Goal: Information Seeking & Learning: Learn about a topic

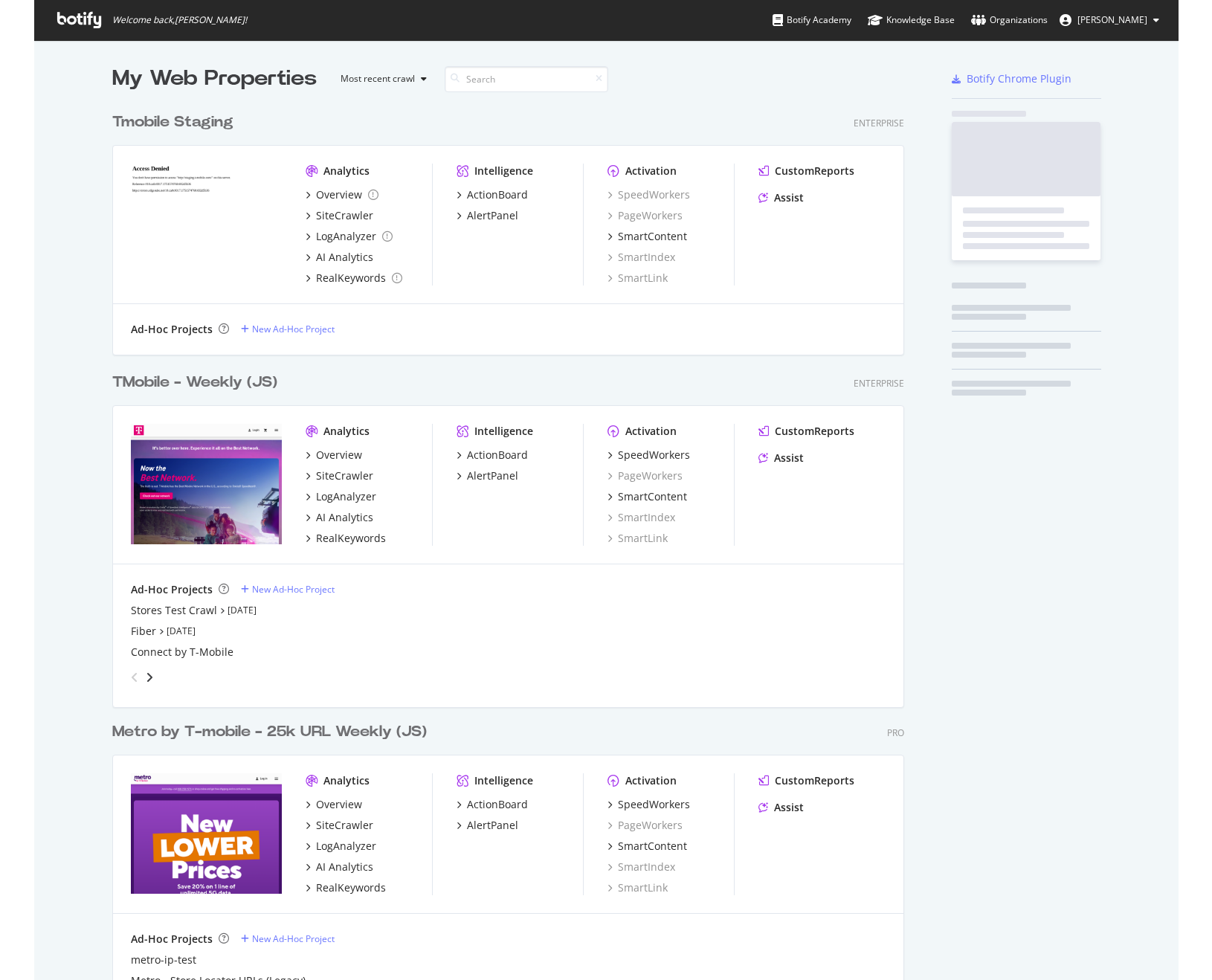
scroll to position [969, 1122]
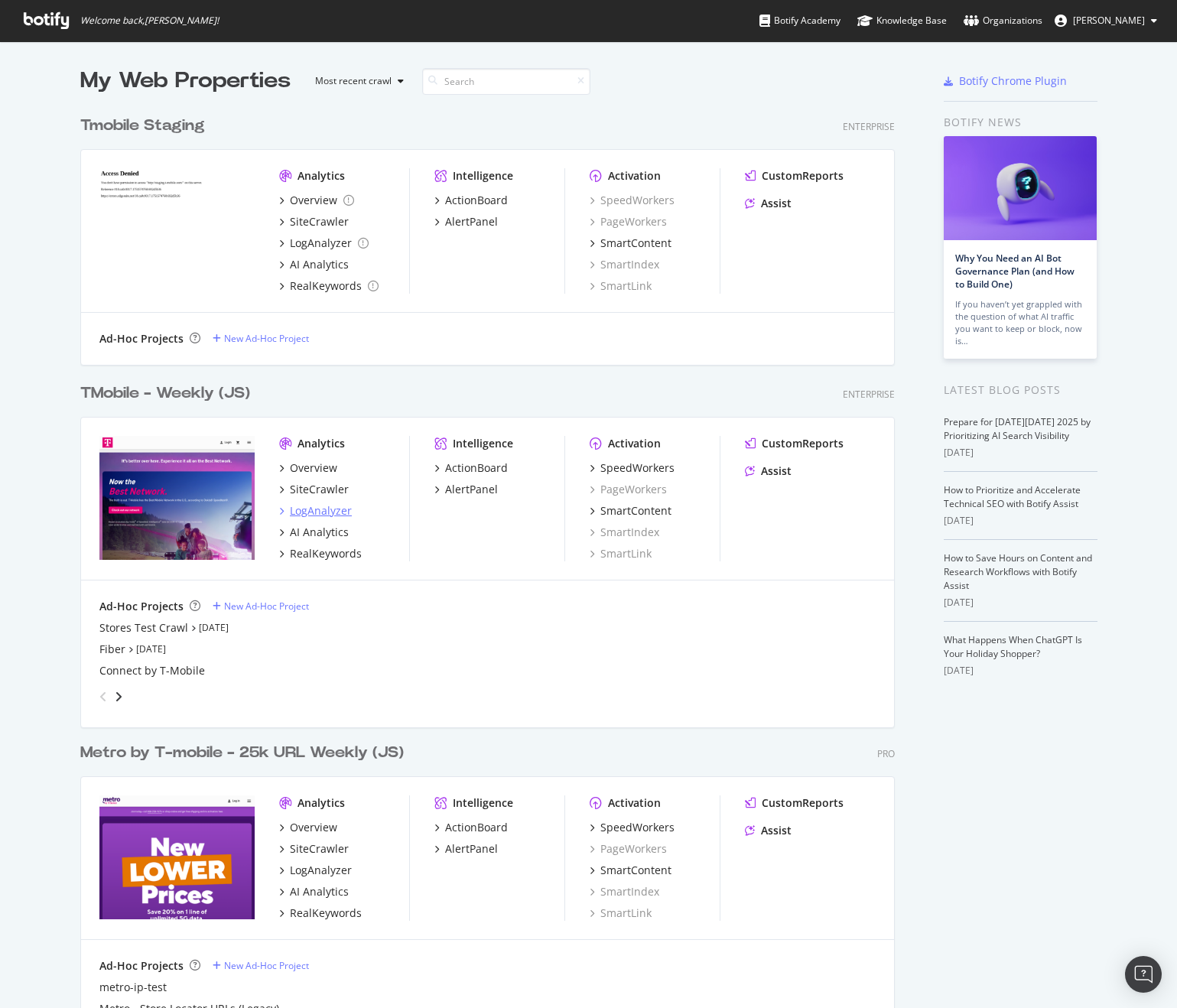
click at [325, 507] on div "LogAnalyzer" at bounding box center [320, 511] width 62 height 16
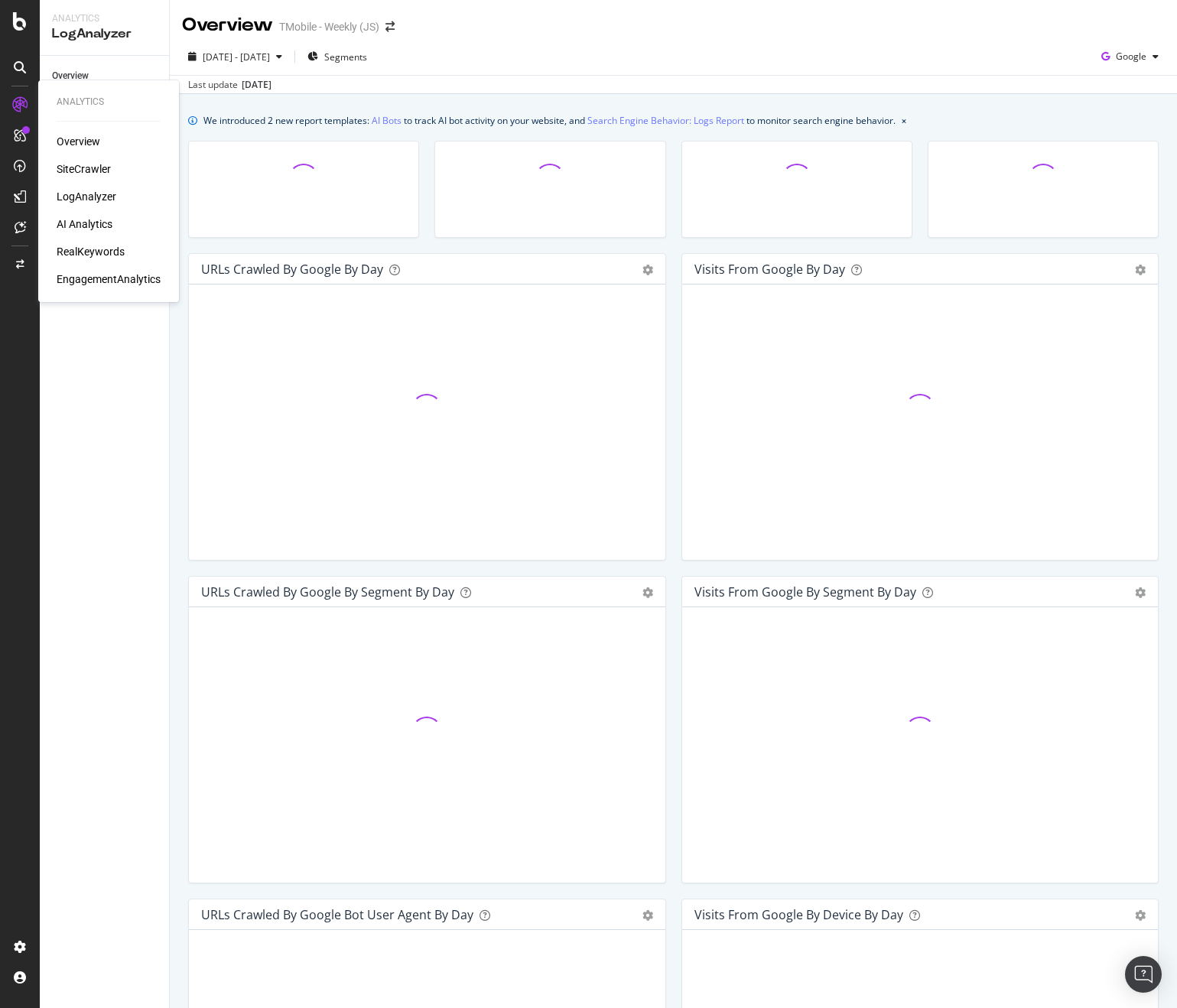
click at [101, 223] on div "AI Analytics" at bounding box center [84, 224] width 56 height 16
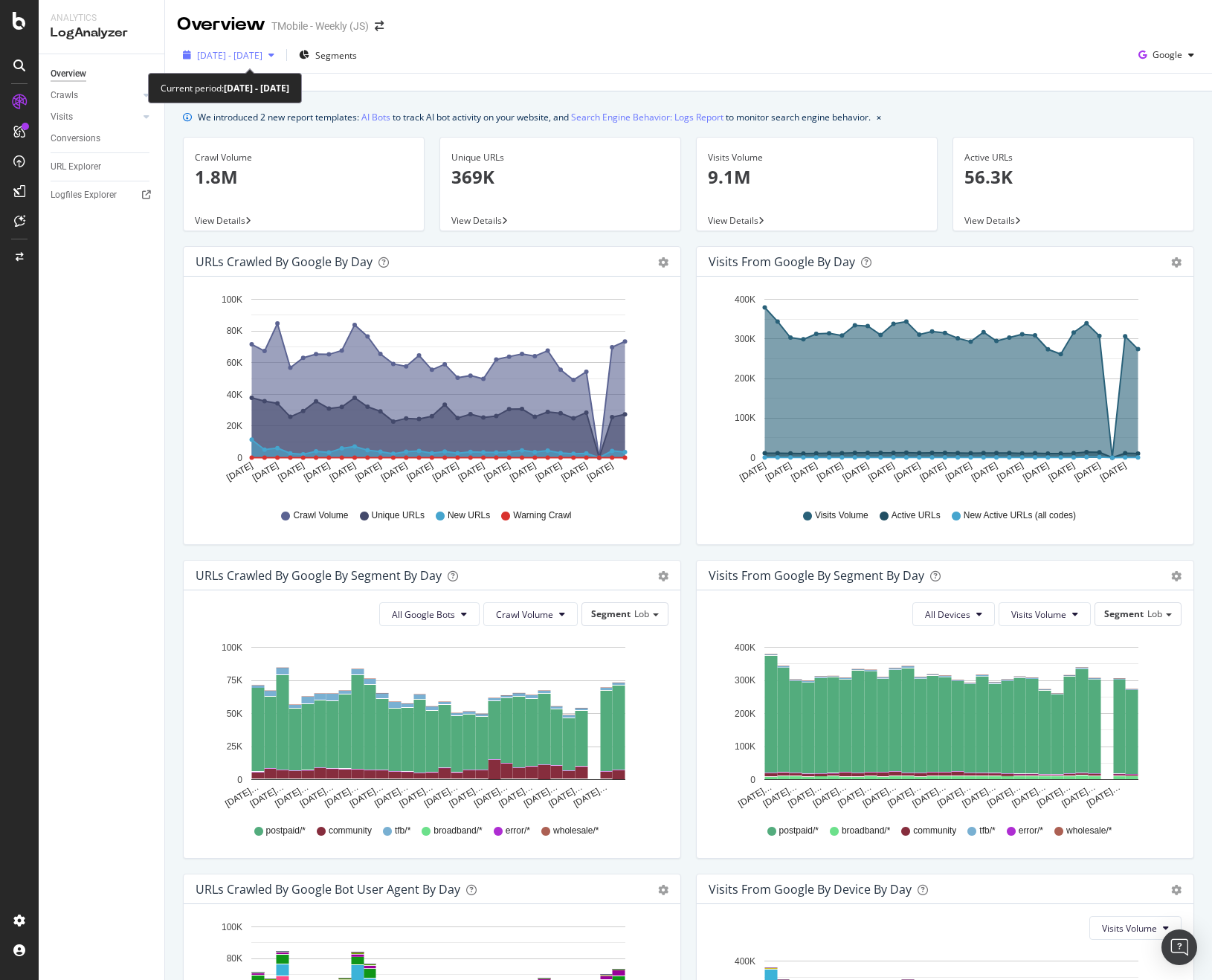
click at [263, 55] on span "[DATE] - [DATE]" at bounding box center [229, 54] width 66 height 12
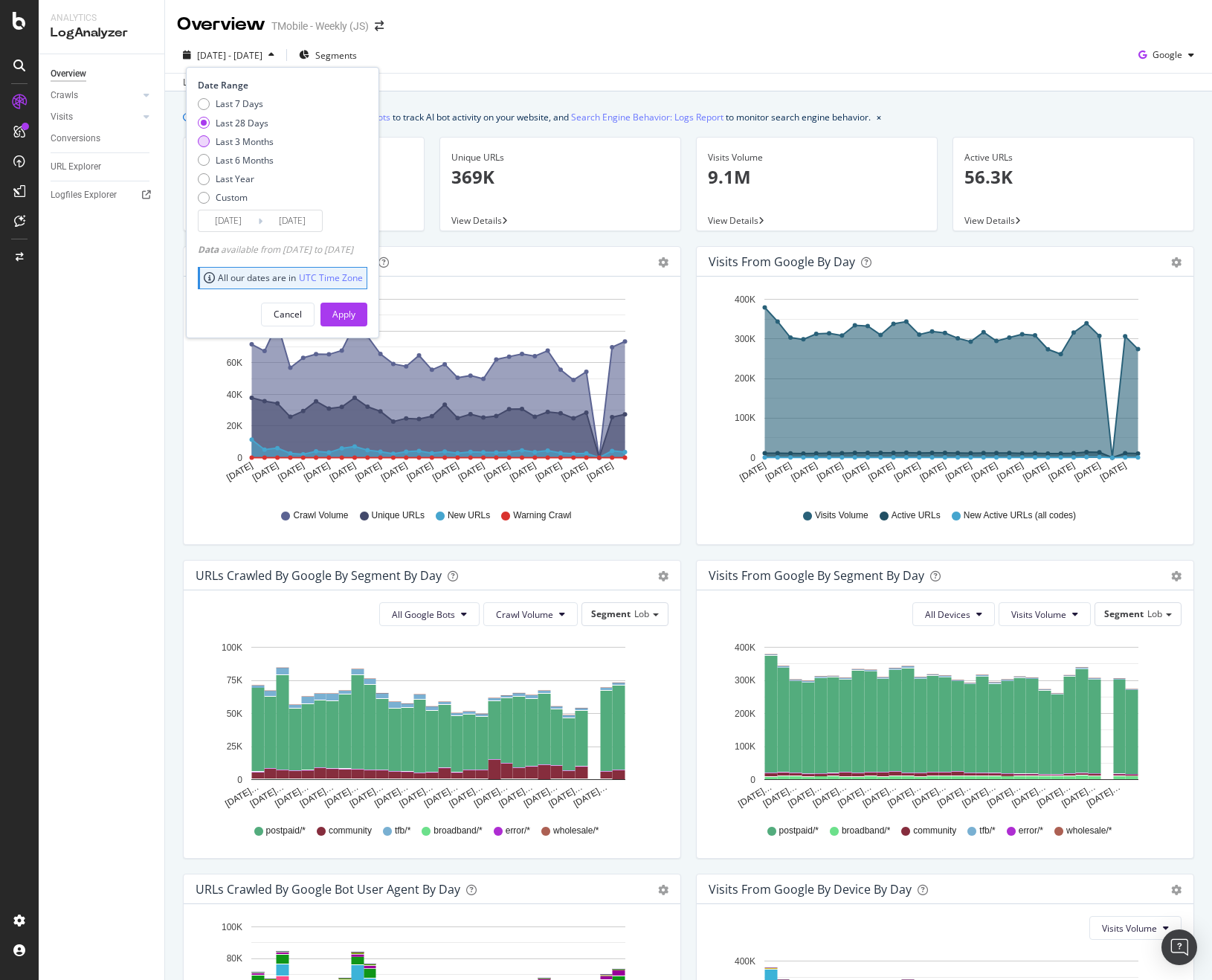
click at [204, 139] on div "Last 3 Months" at bounding box center [203, 141] width 11 height 11
type input "[DATE]"
click at [354, 324] on button "Apply" at bounding box center [344, 314] width 47 height 24
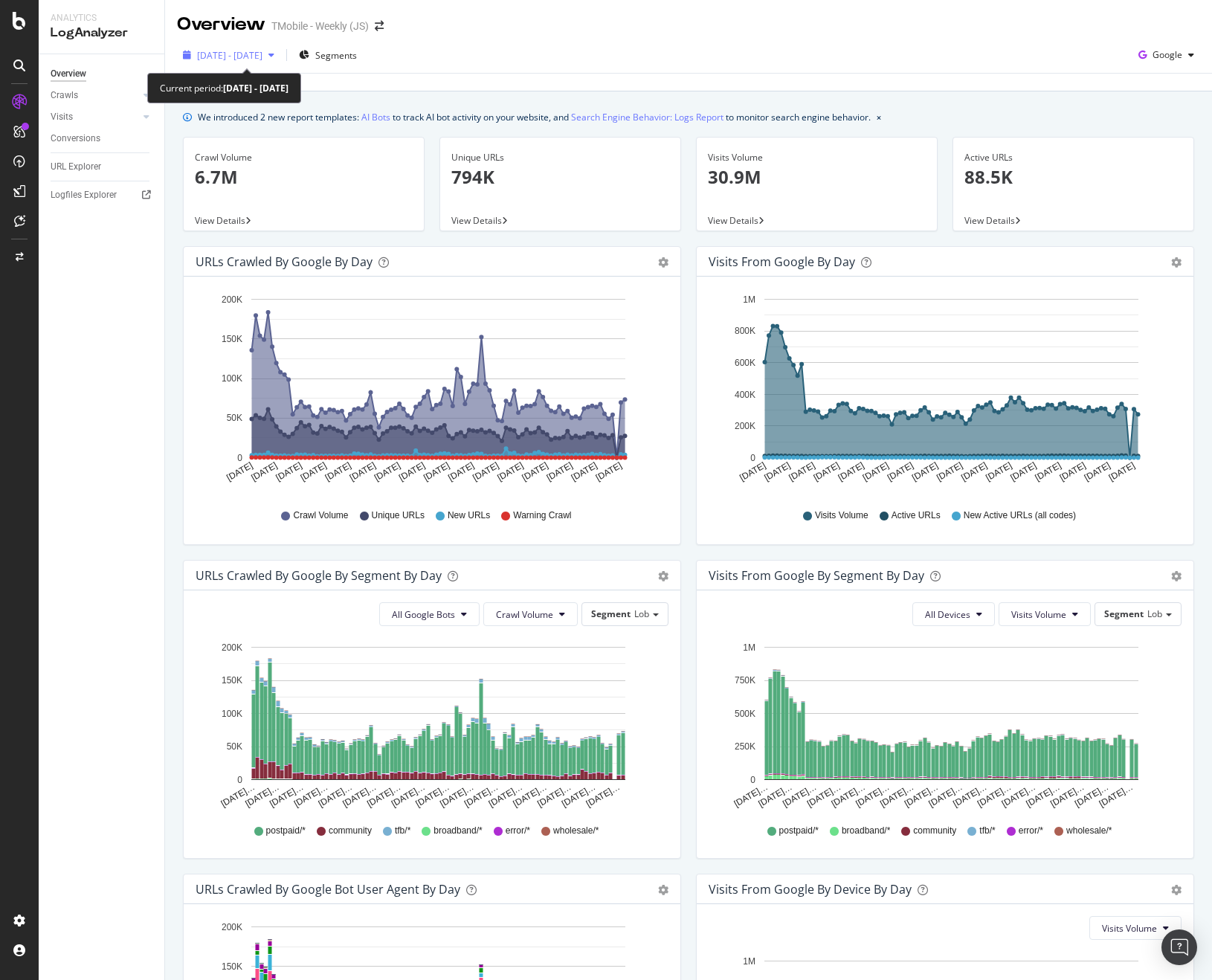
click at [247, 55] on span "2025 Jul. 12th - Oct. 11th" at bounding box center [229, 54] width 66 height 12
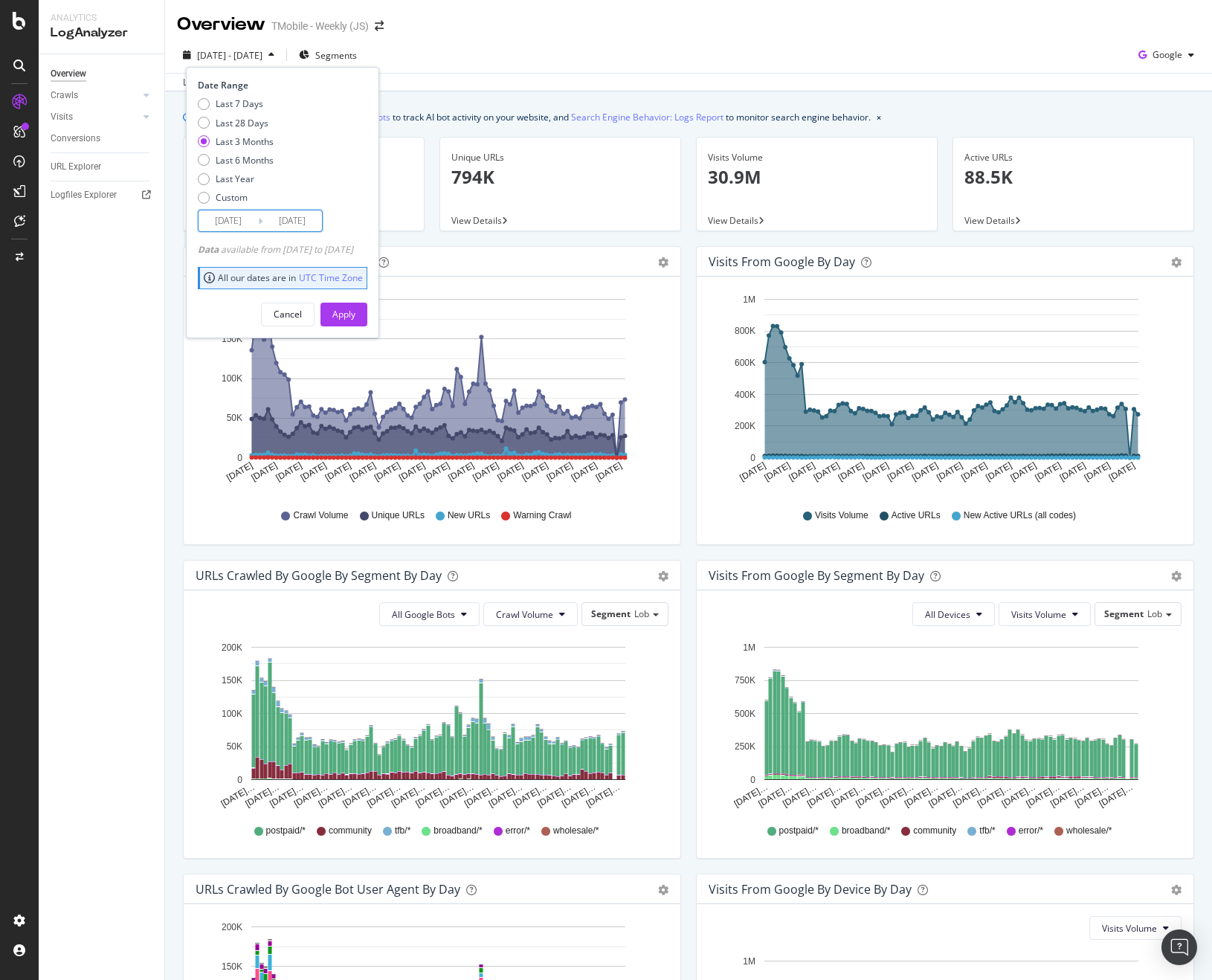
click at [212, 216] on input "[DATE]" at bounding box center [228, 221] width 59 height 21
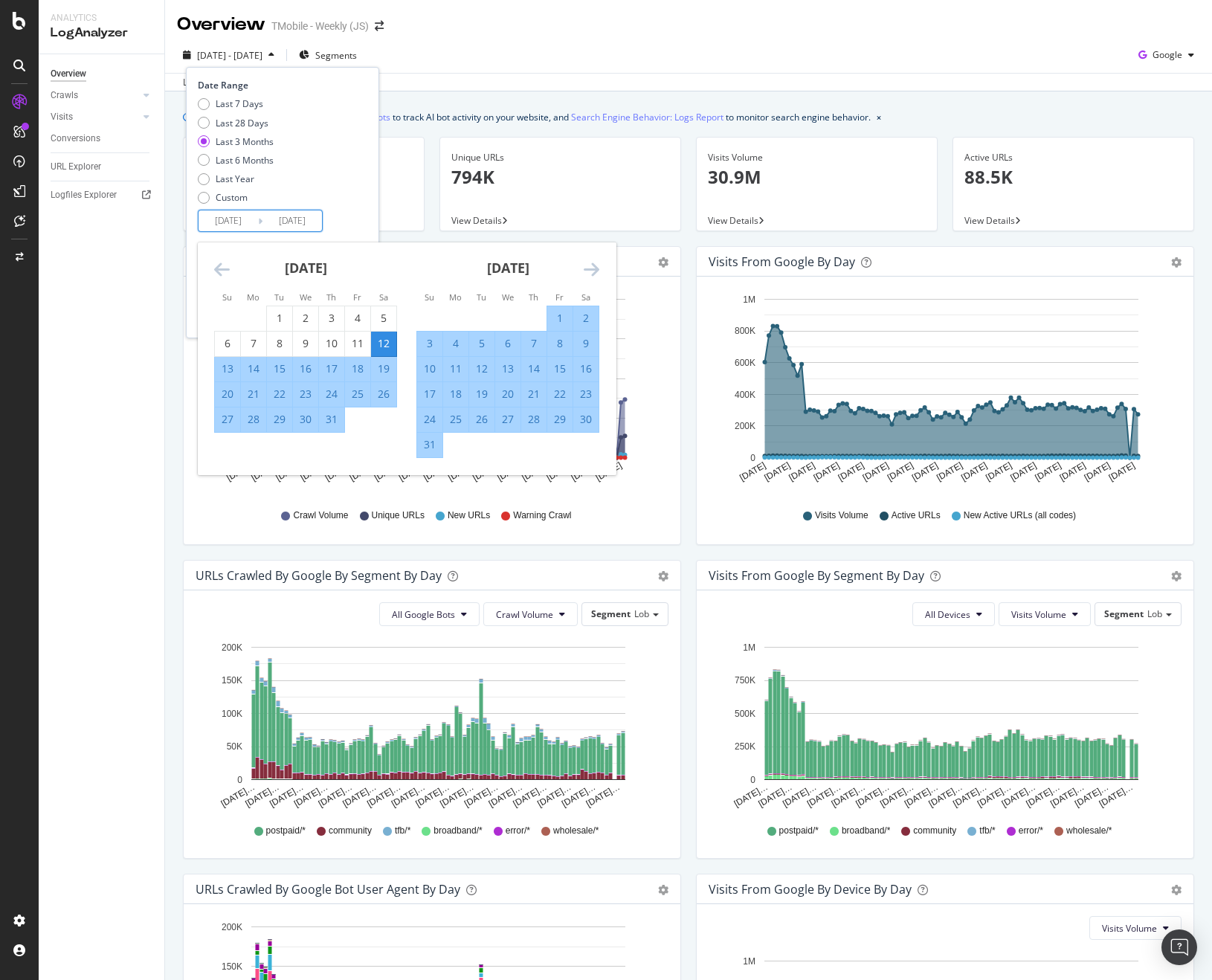
drag, startPoint x: 562, startPoint y: 315, endPoint x: 581, endPoint y: 298, distance: 25.5
click at [561, 314] on div "1" at bounding box center [560, 318] width 25 height 15
type input "[DATE]"
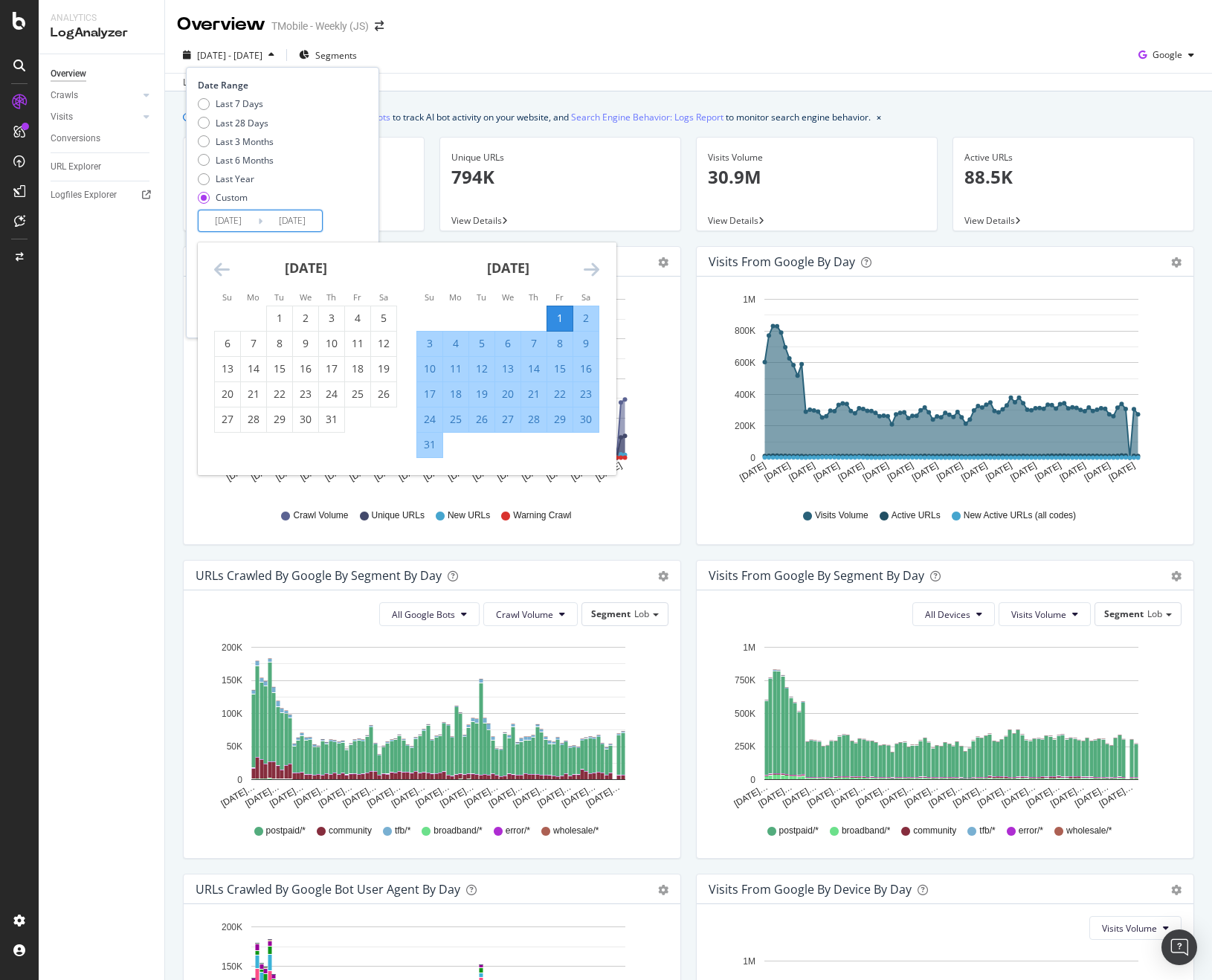
click at [593, 268] on icon "Move forward to switch to the next month." at bounding box center [591, 269] width 15 height 18
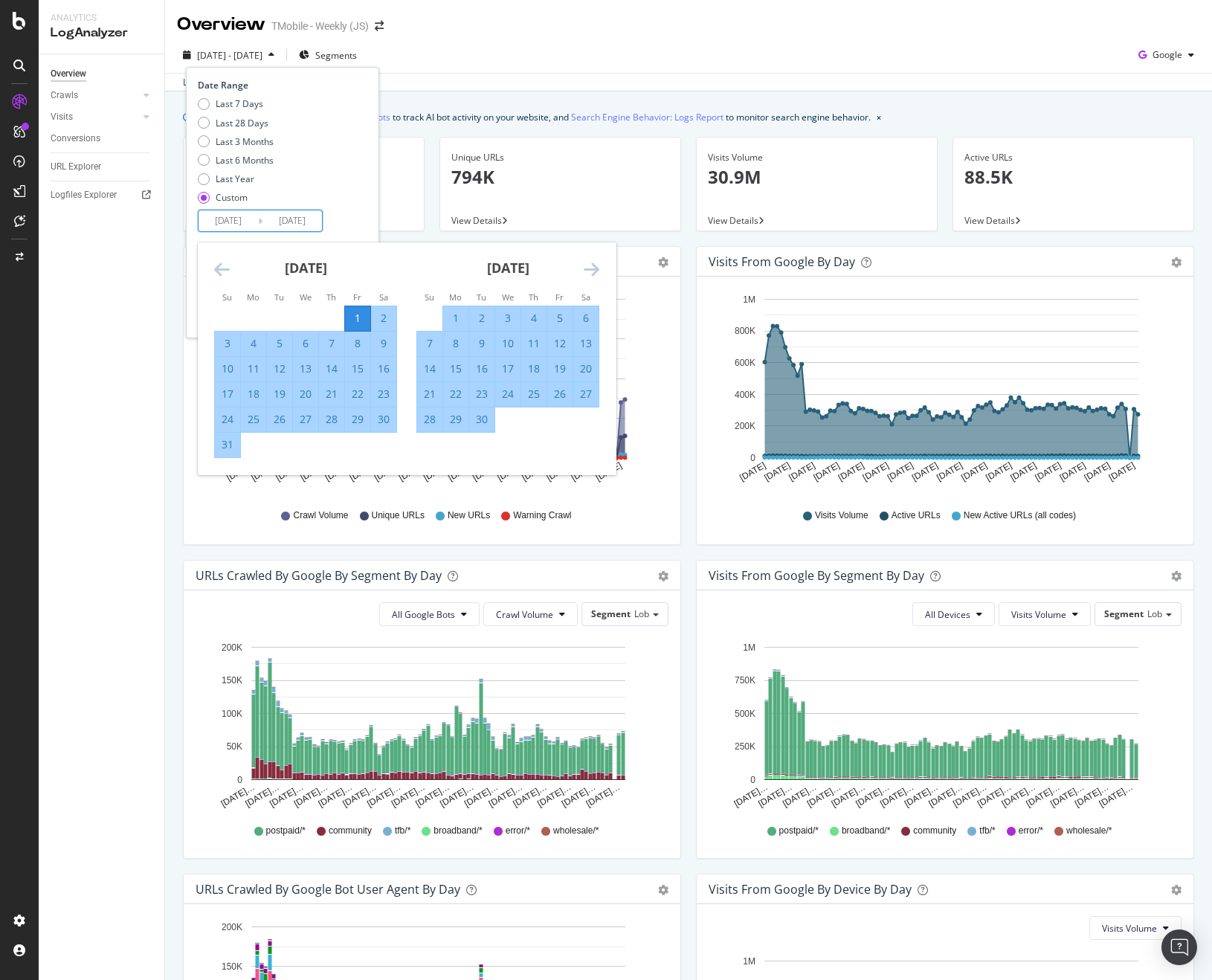
click at [482, 420] on div "30" at bounding box center [481, 419] width 25 height 15
type input "[DATE]"
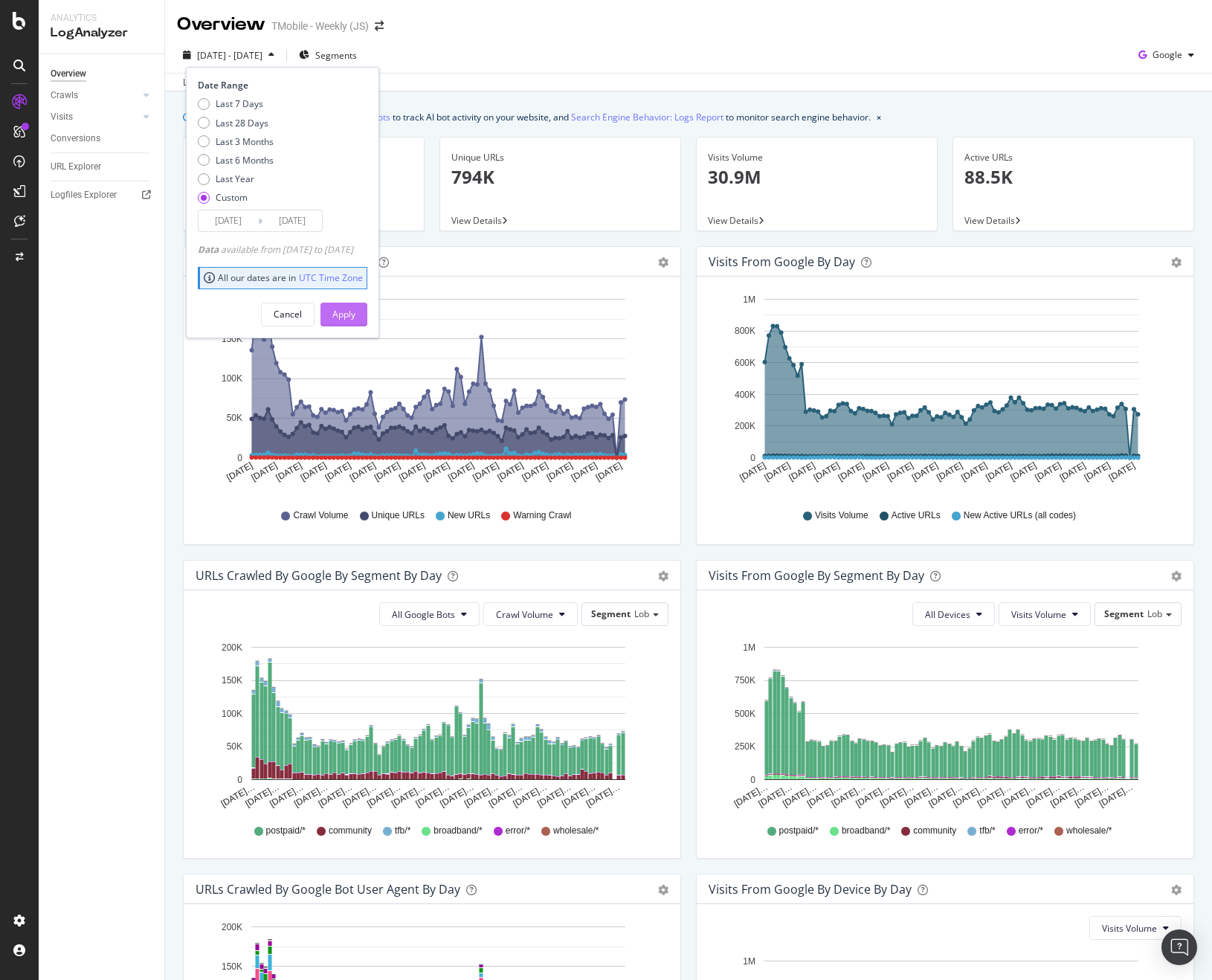
click at [355, 309] on div "Apply" at bounding box center [344, 313] width 23 height 12
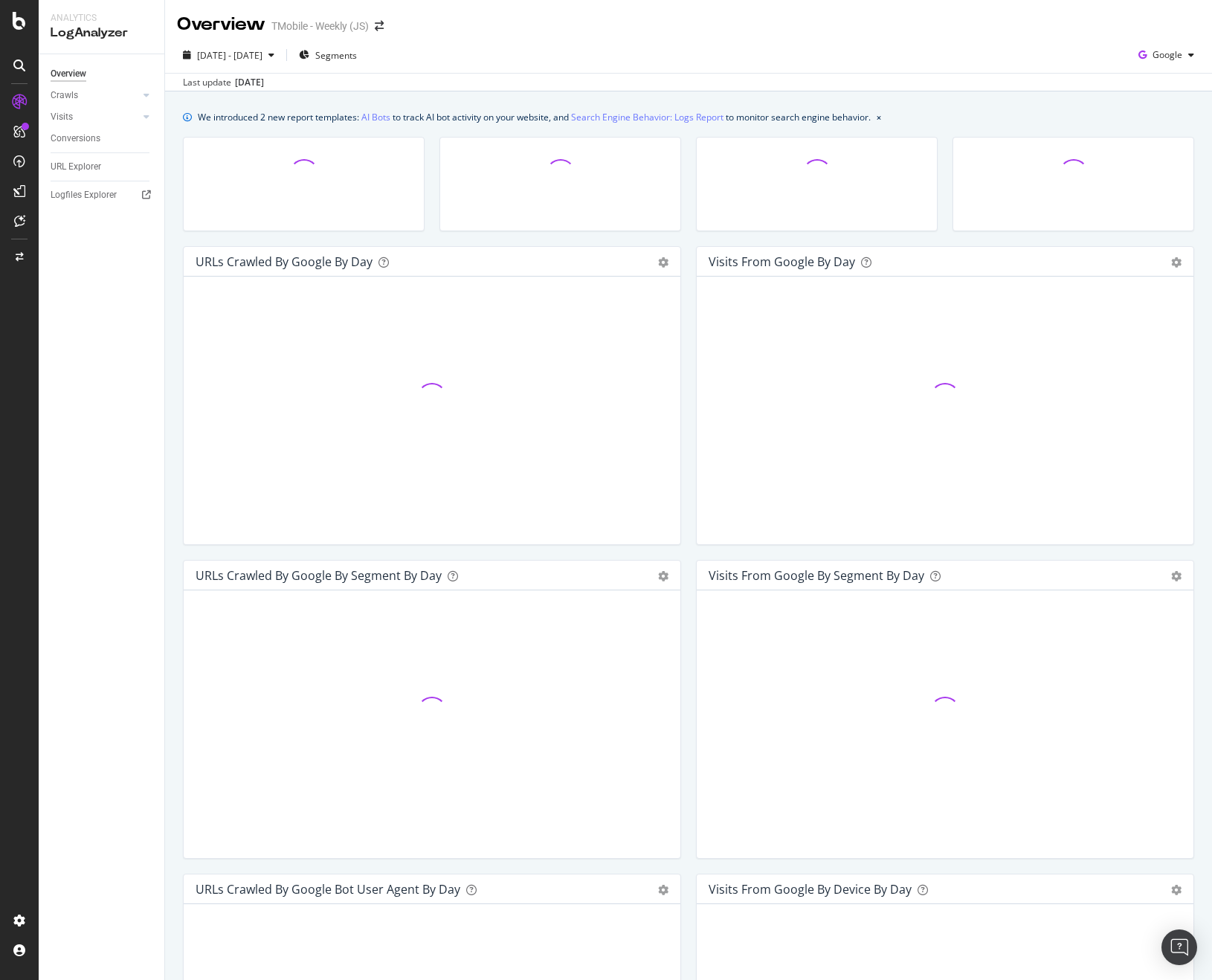
click at [173, 234] on div "We introduced 2 new report templates: AI Bots to track AI bot activity on your …" at bounding box center [689, 666] width 1047 height 1148
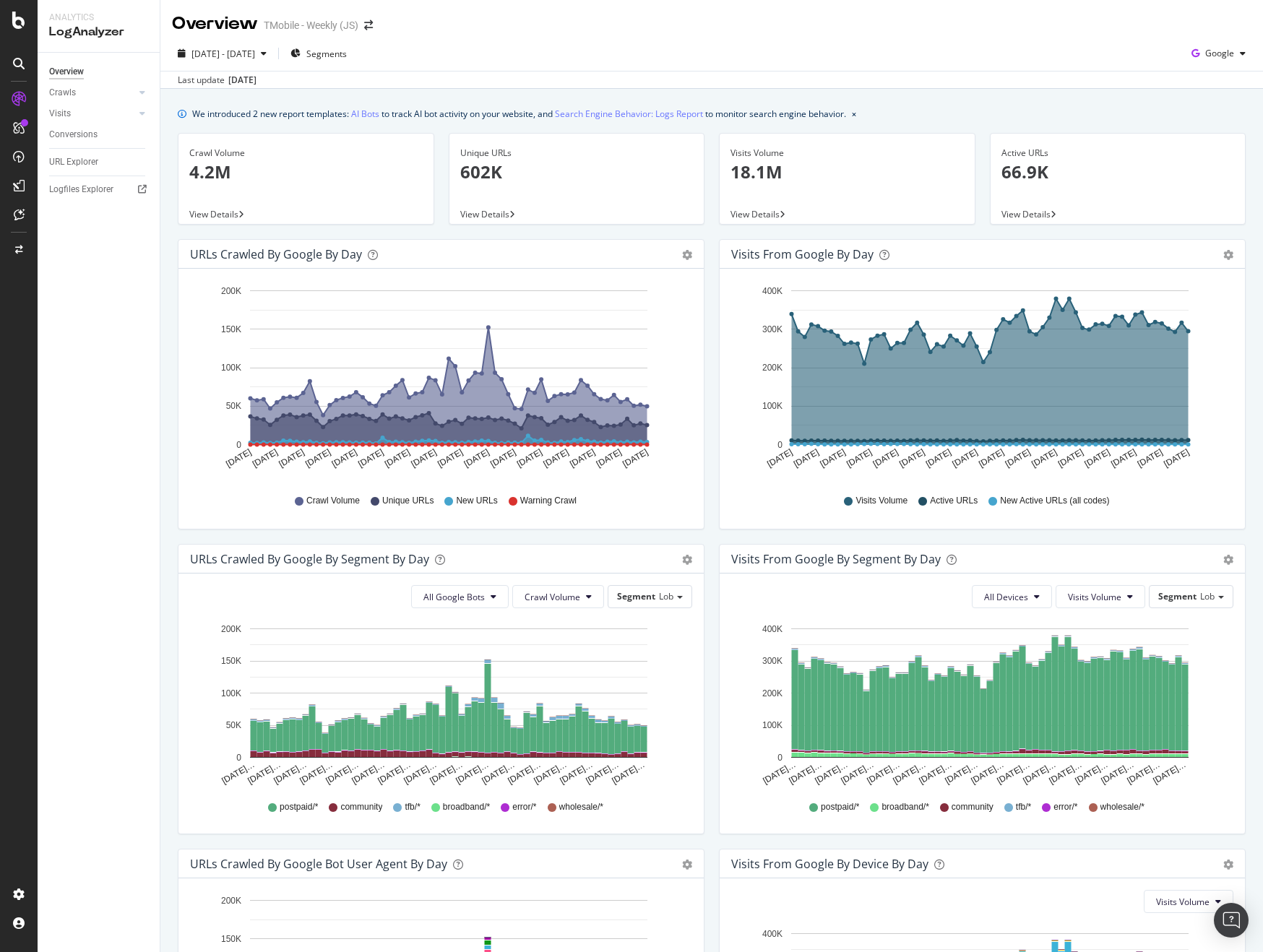
click at [1112, 222] on div "Active URLs 66.9K View Details" at bounding box center [1118, 186] width 271 height 106
drag, startPoint x: 957, startPoint y: 42, endPoint x: 779, endPoint y: 5, distance: 181.8
click at [957, 42] on div "2025 Aug. 1st - Sep. 30th Segments Google" at bounding box center [712, 56] width 1102 height 29
click at [77, 158] on div "ActionBoard" at bounding box center [82, 162] width 57 height 15
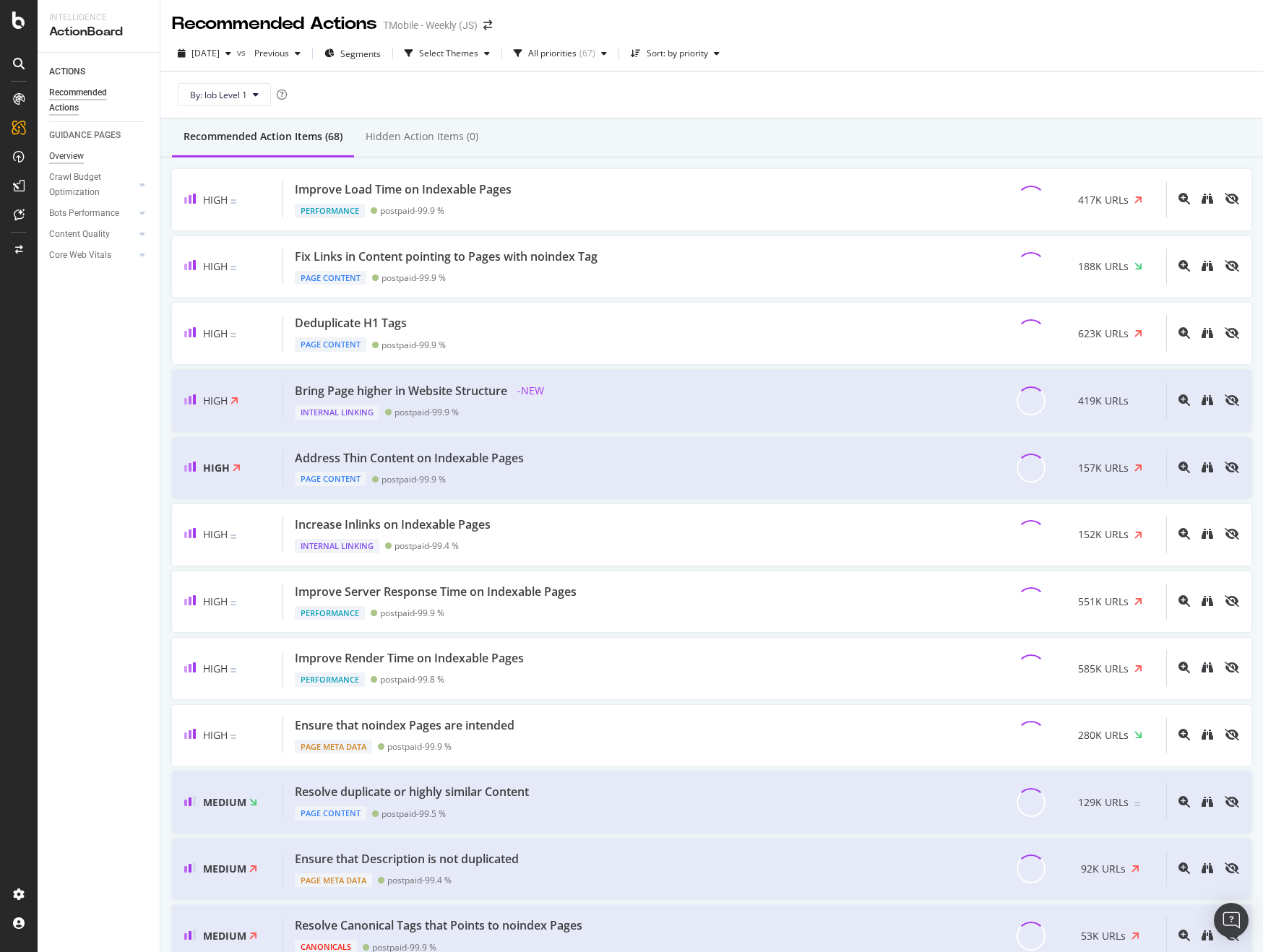
click at [77, 161] on div "Overview" at bounding box center [66, 156] width 34 height 15
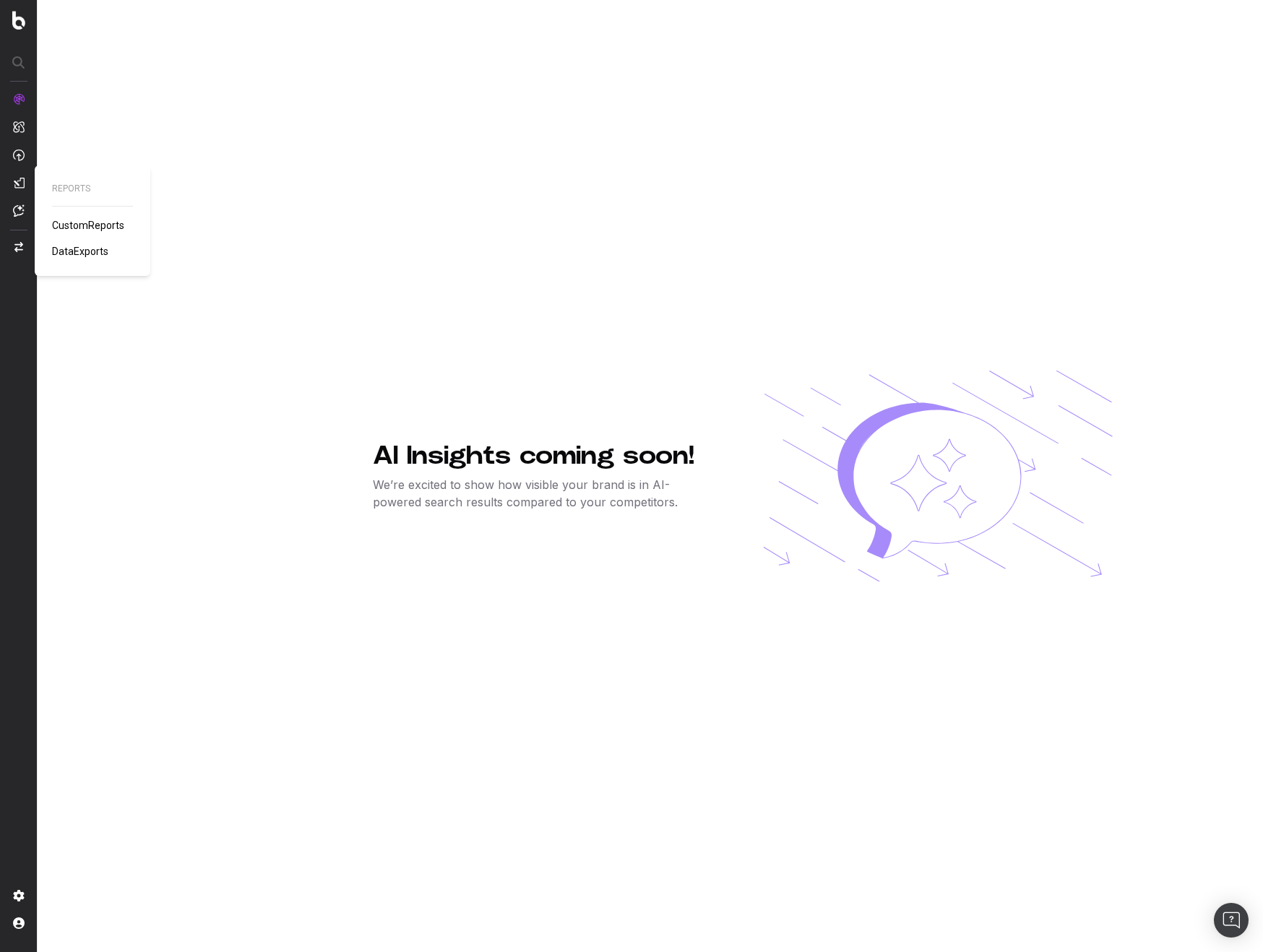
click at [90, 223] on span "CustomReports" at bounding box center [88, 225] width 72 height 11
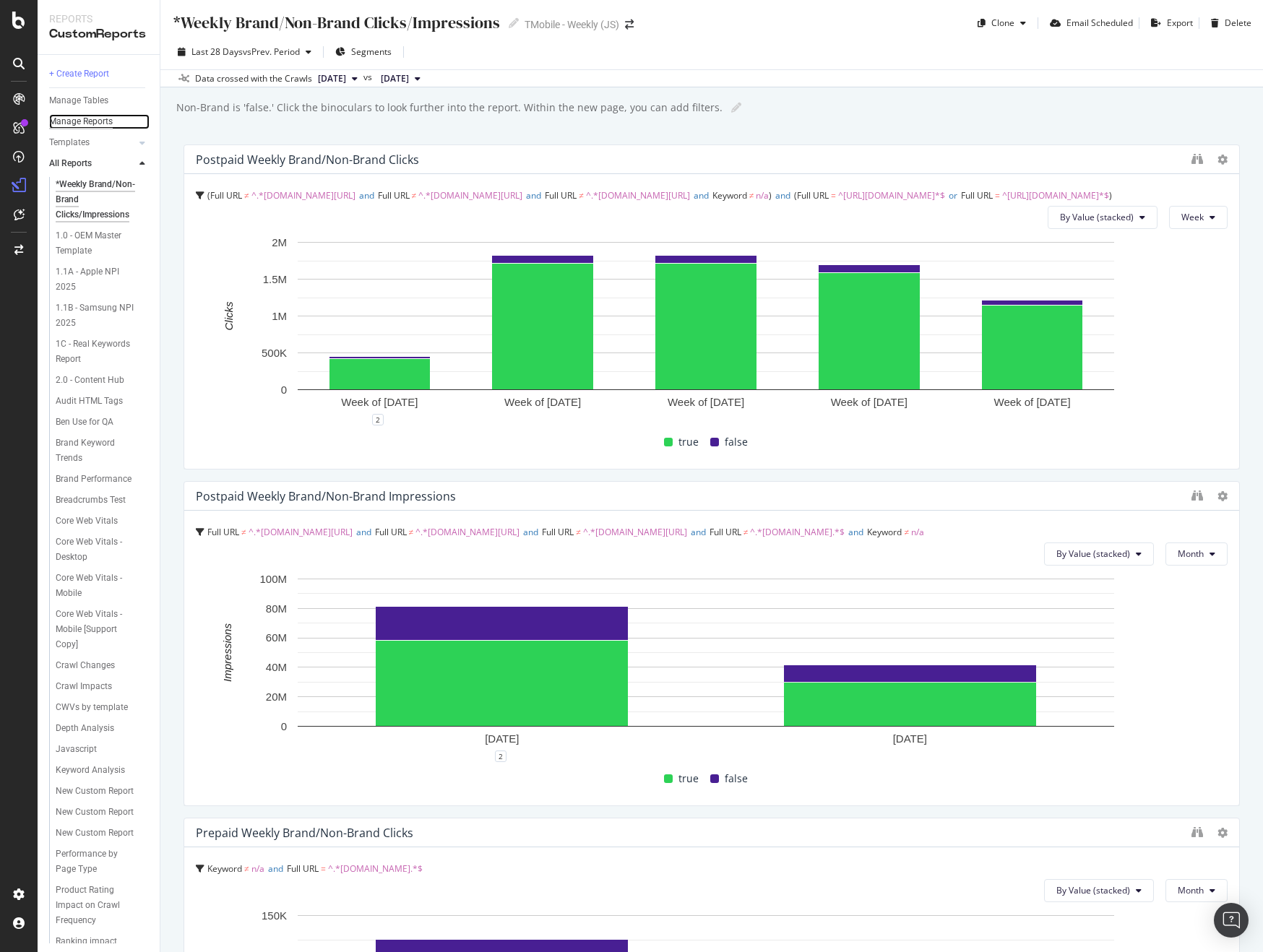
click at [84, 120] on div "Manage Reports" at bounding box center [81, 122] width 64 height 15
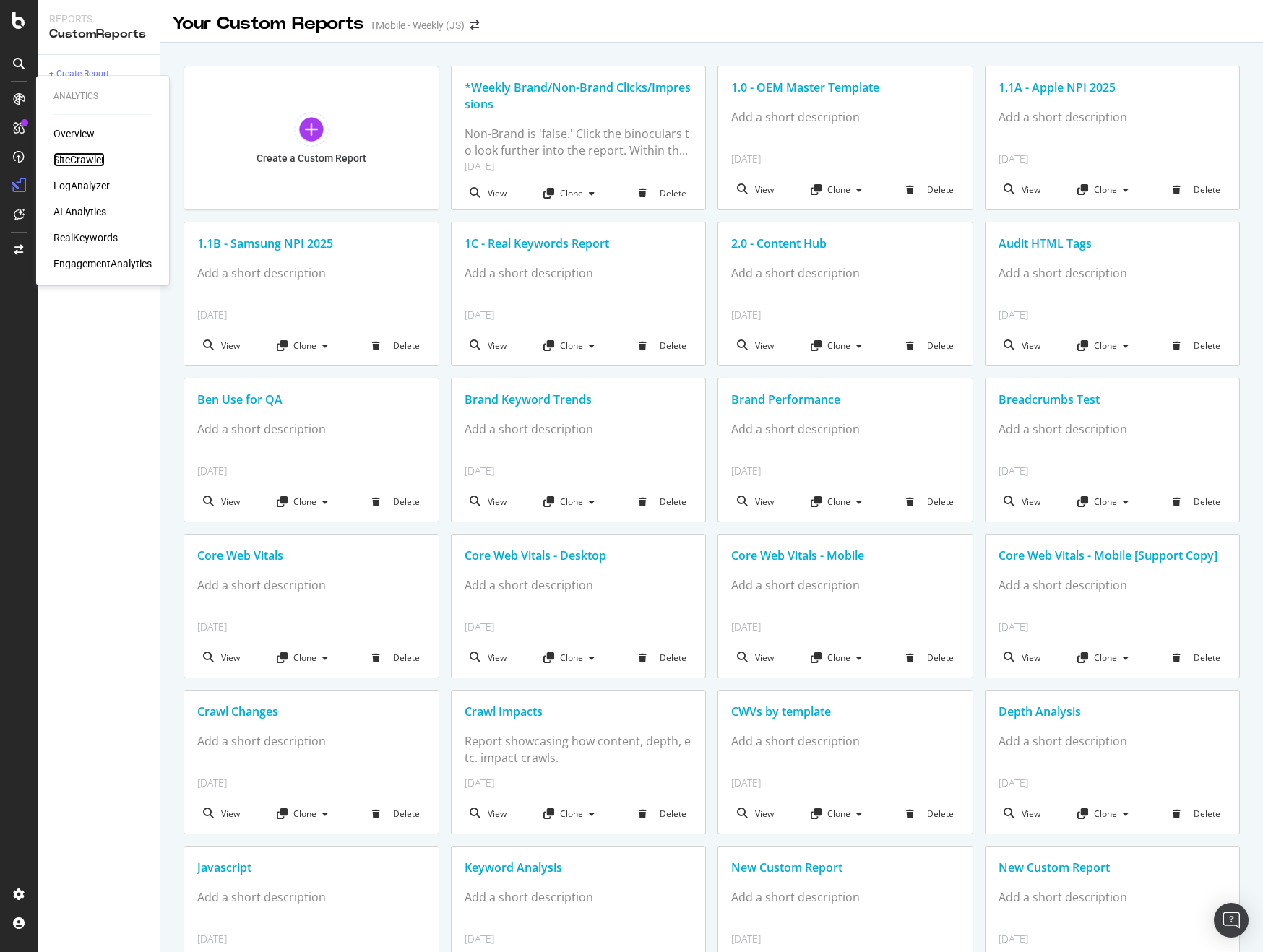
click at [77, 162] on div "SiteCrawler" at bounding box center [79, 160] width 51 height 15
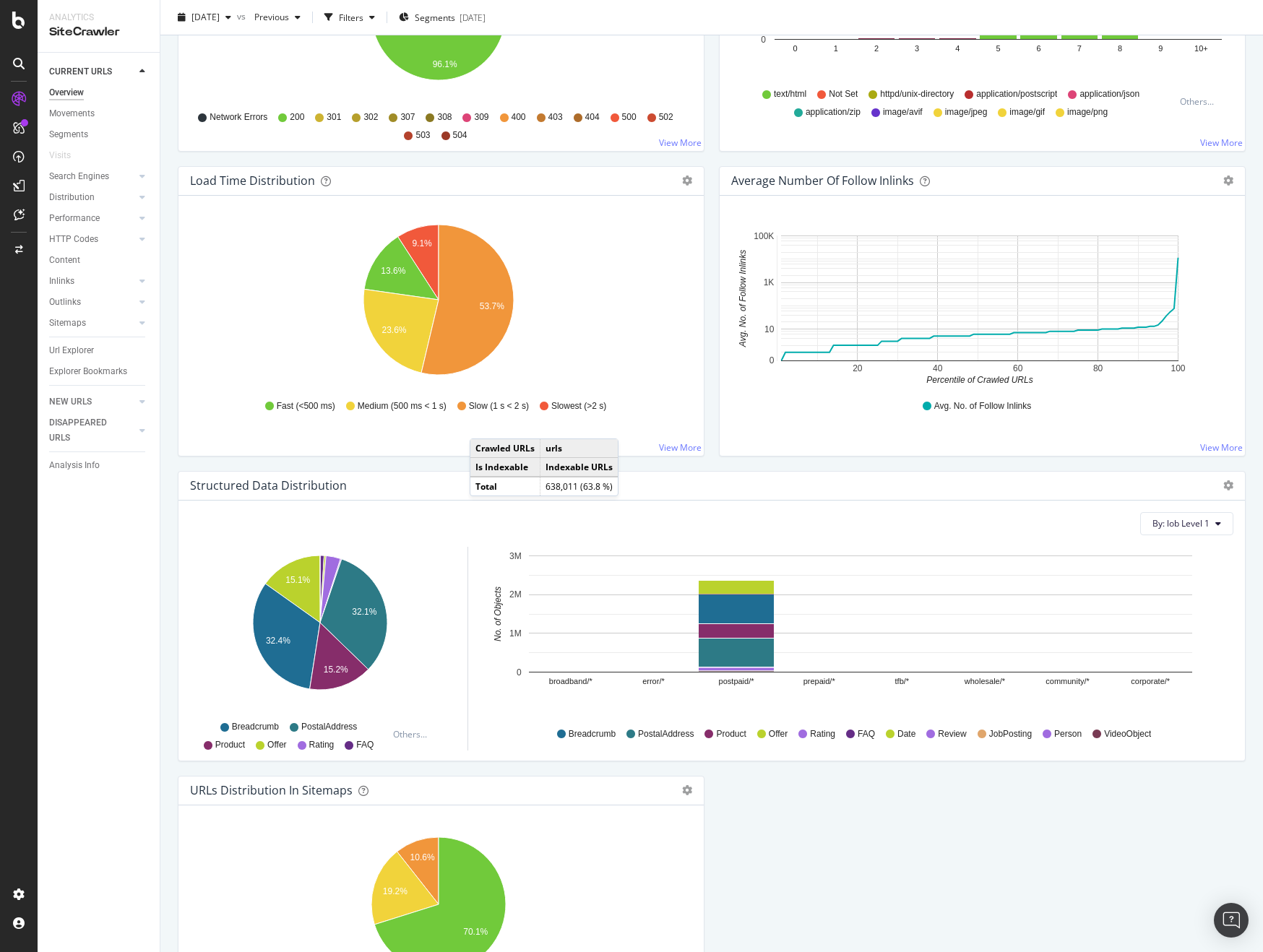
scroll to position [806, 0]
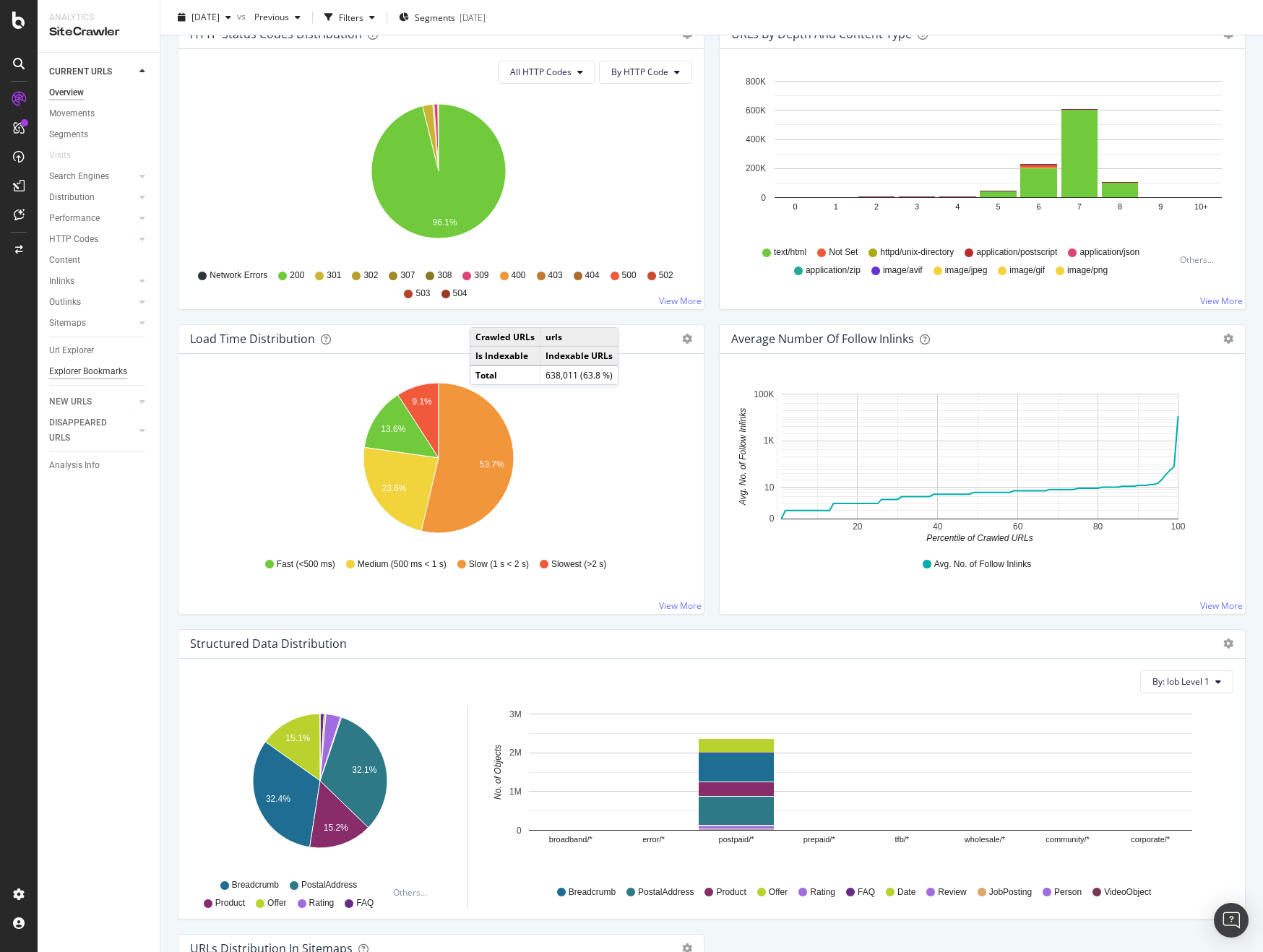
click at [85, 373] on div "Explorer Bookmarks" at bounding box center [88, 371] width 78 height 15
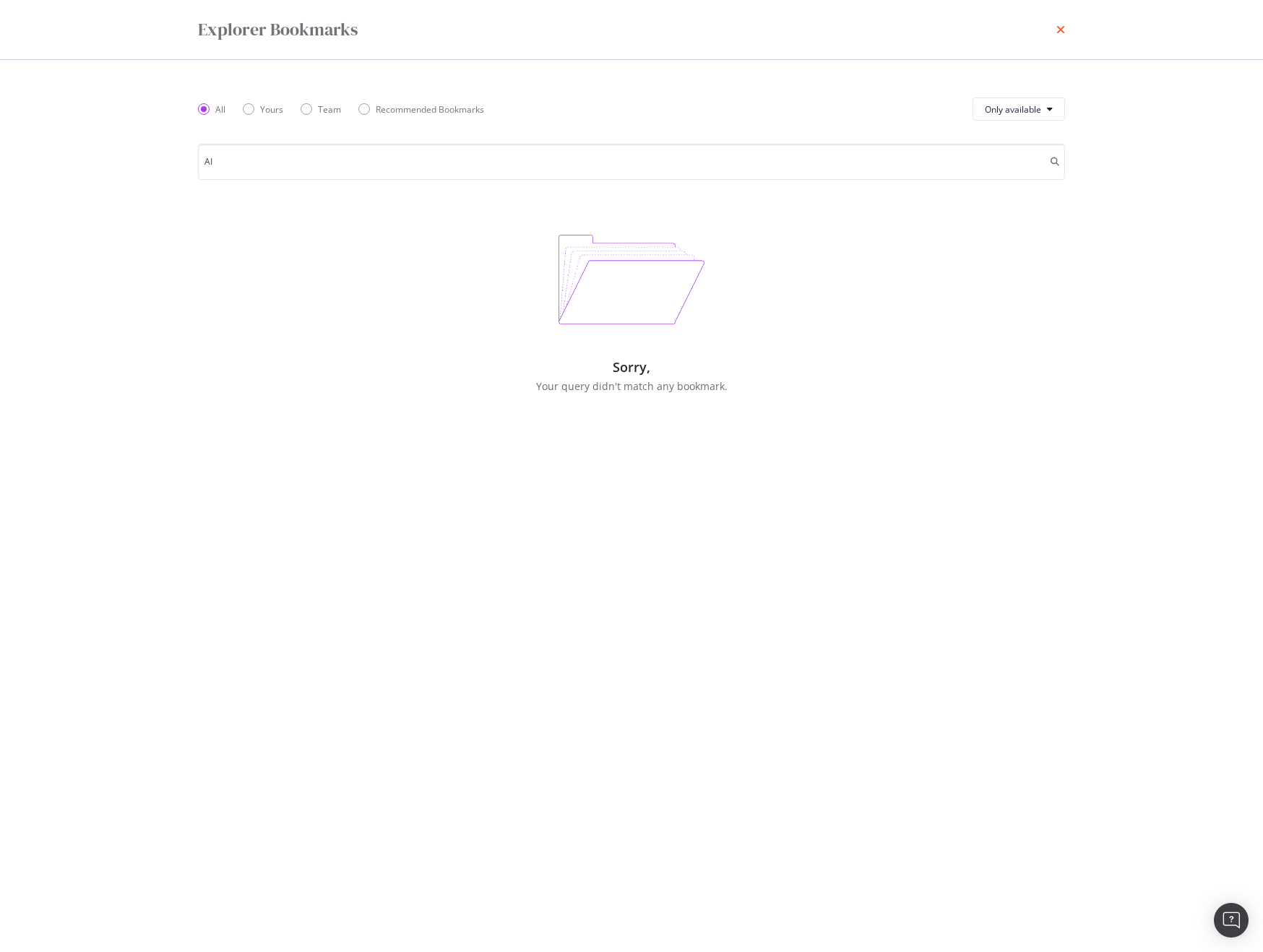
type input "AI"
click at [1057, 31] on icon "times" at bounding box center [1060, 30] width 8 height 11
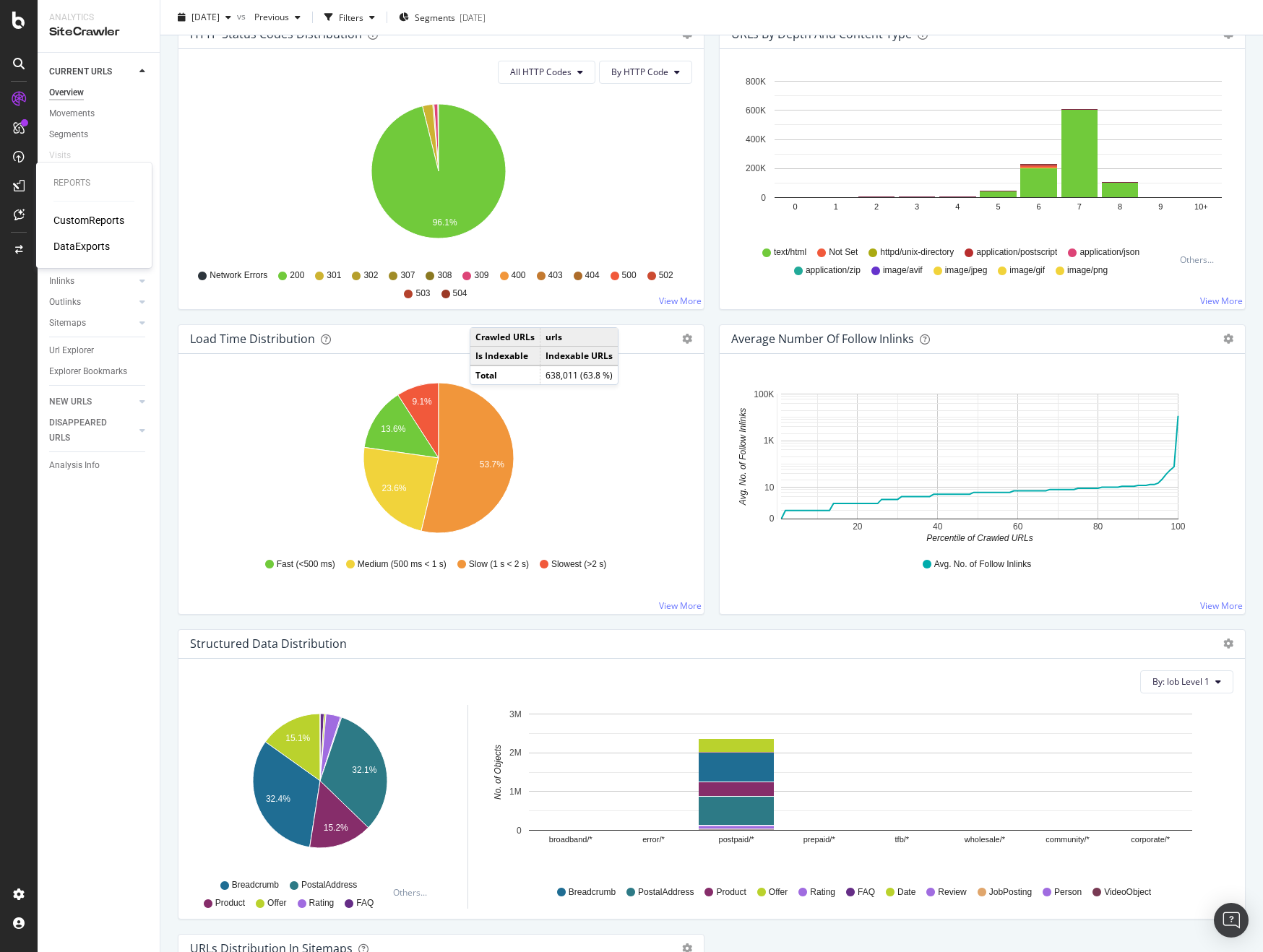
click at [93, 224] on div "CustomReports" at bounding box center [89, 221] width 71 height 15
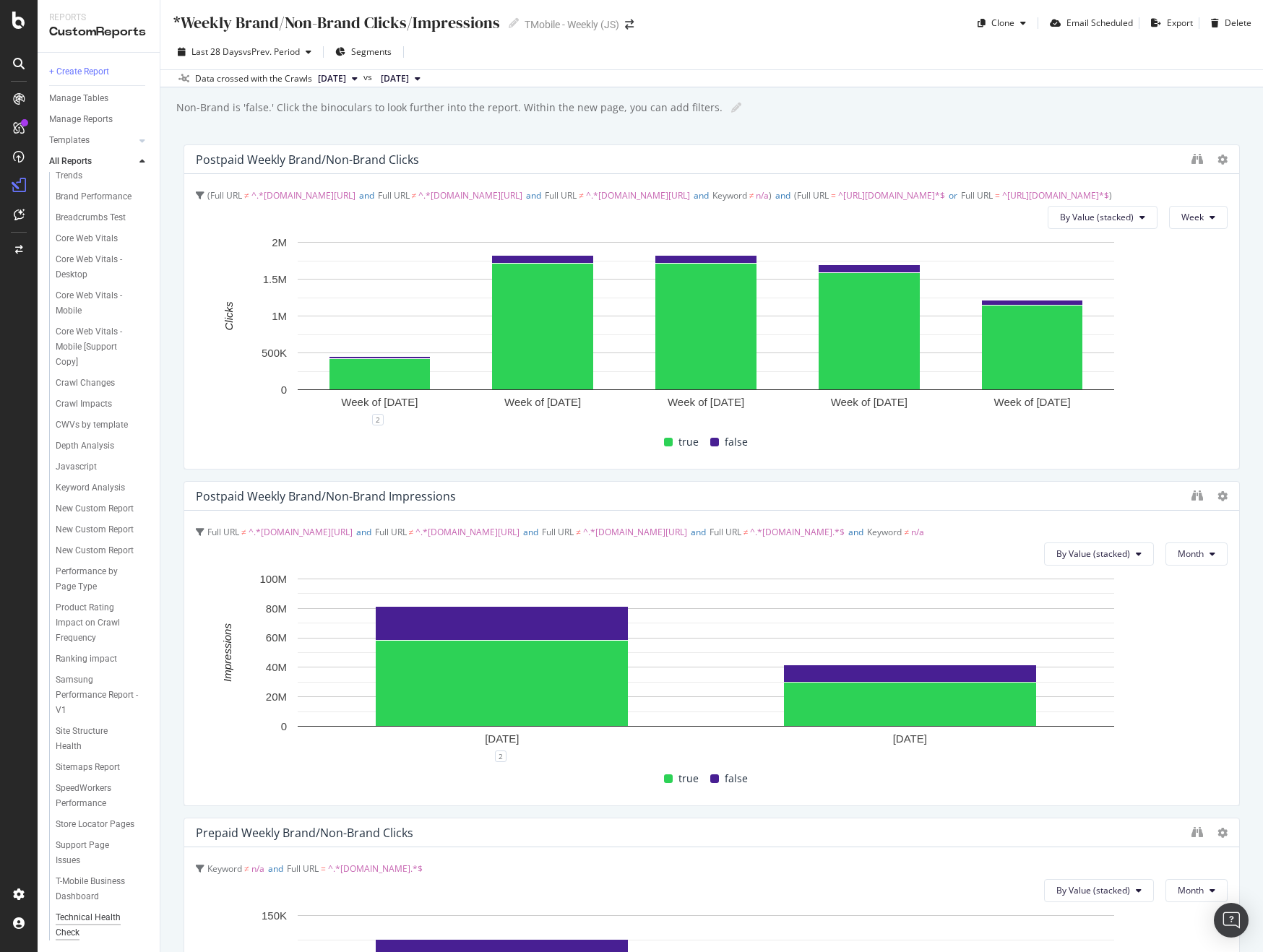
click at [110, 920] on div "Technical Health Check" at bounding box center [96, 925] width 81 height 31
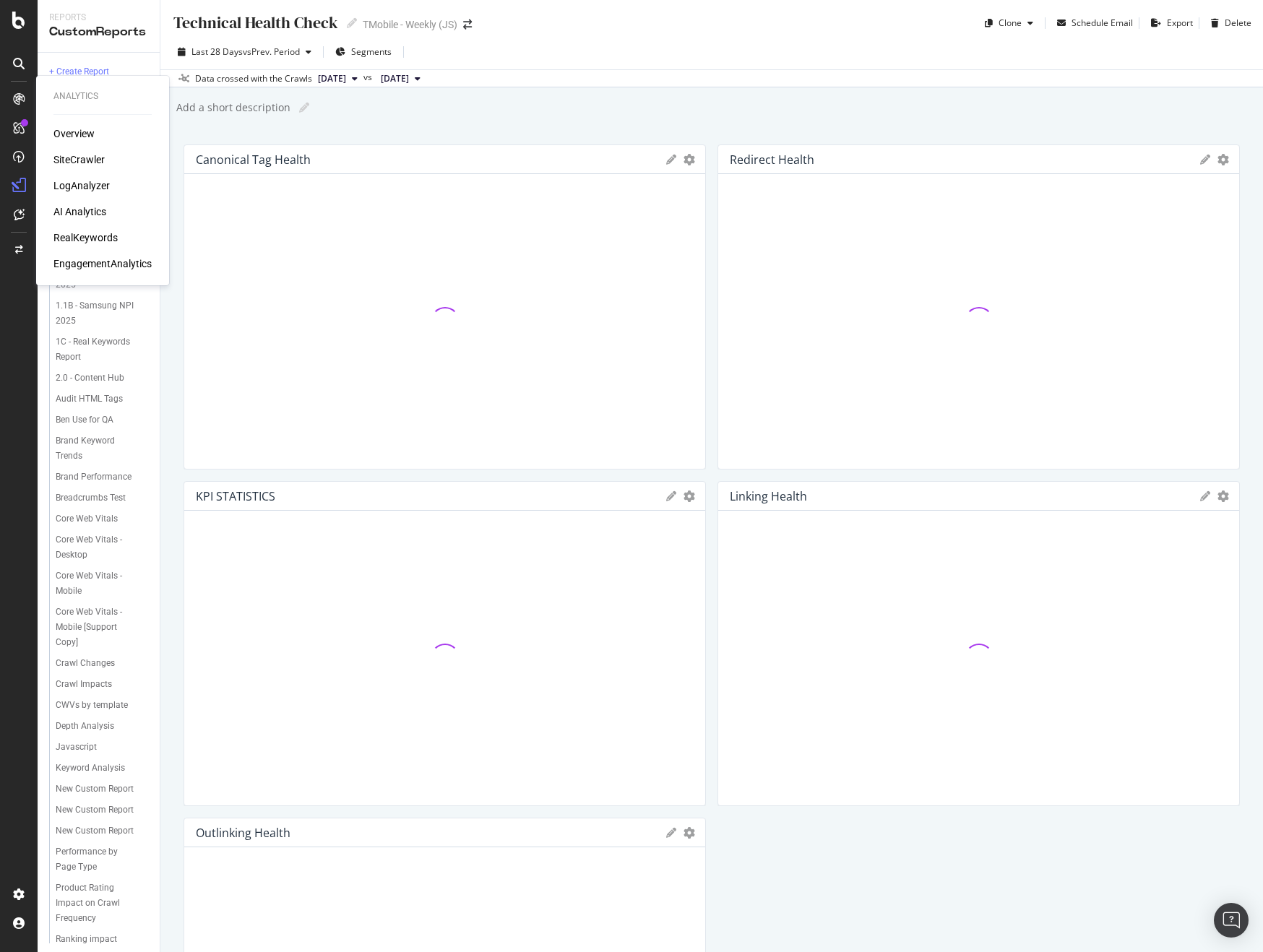
click at [93, 181] on div "LogAnalyzer" at bounding box center [82, 186] width 57 height 15
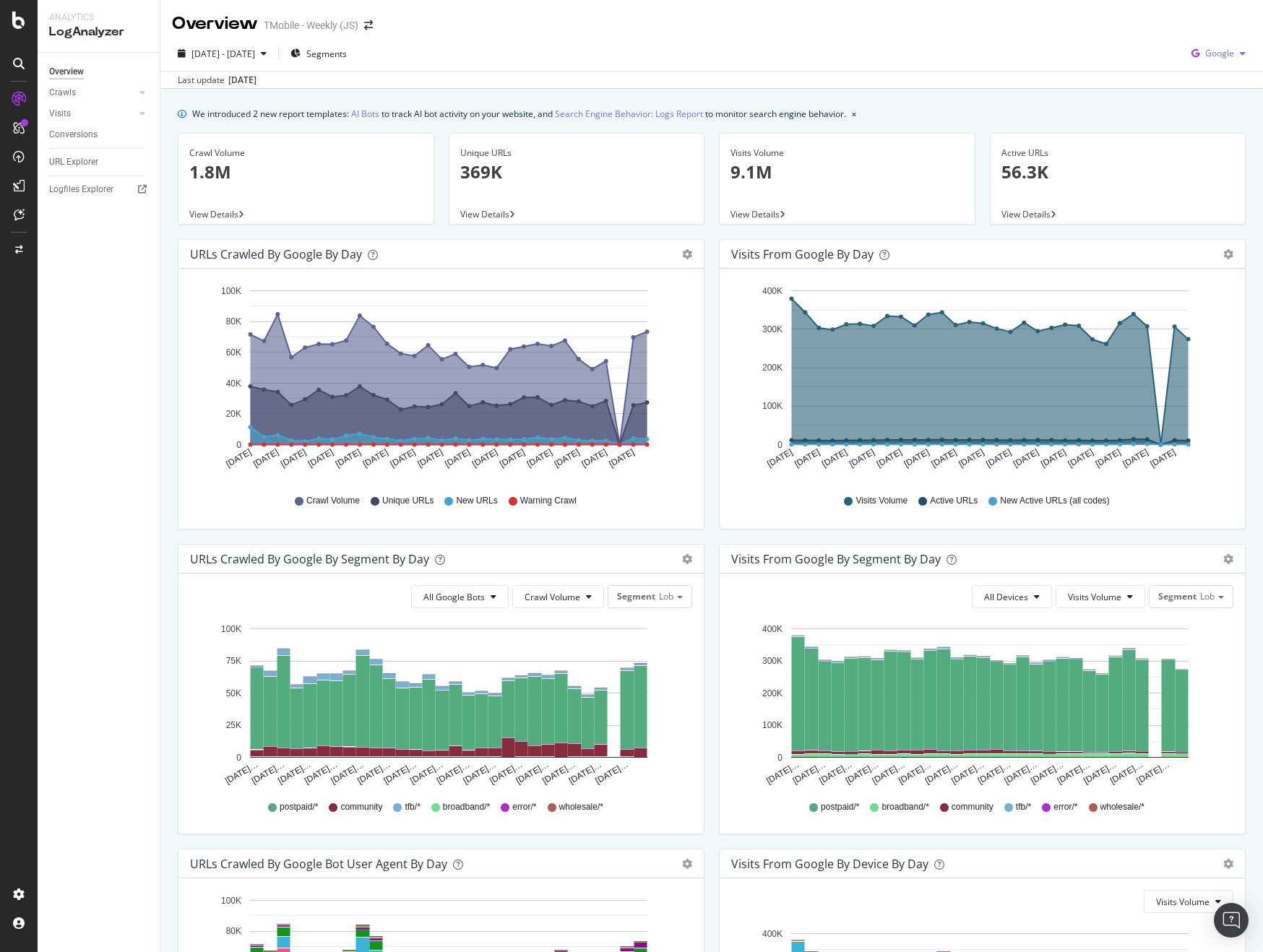
click at [1240, 58] on icon "button" at bounding box center [1243, 53] width 6 height 8
click at [1216, 133] on span "OpenAI" at bounding box center [1219, 135] width 54 height 13
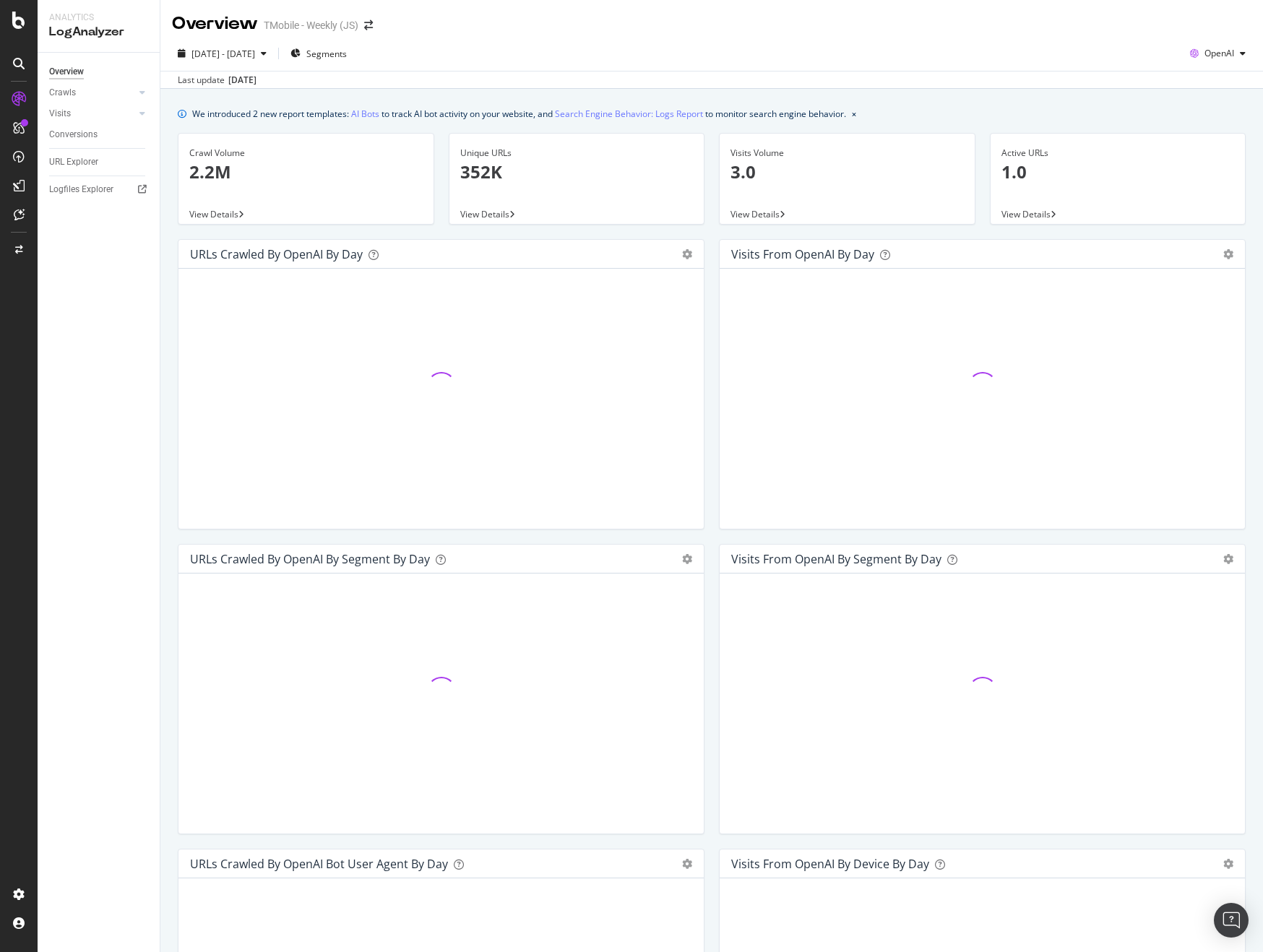
click at [705, 222] on div "Unique URLs 352K View Details" at bounding box center [577, 186] width 271 height 106
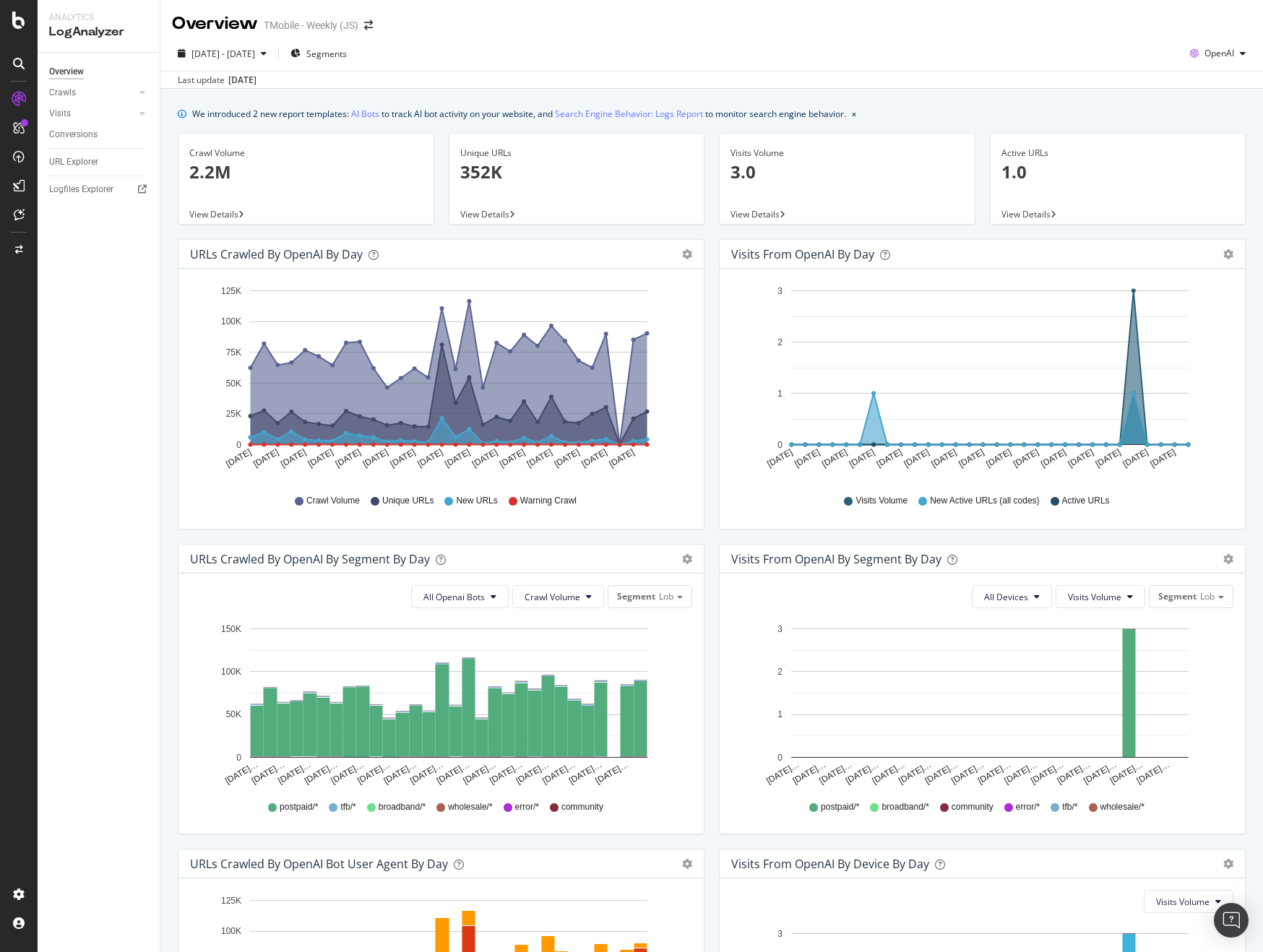
click at [1248, 55] on div "[DATE] - [DATE] Segments OpenAI" at bounding box center [712, 56] width 1102 height 29
click at [1214, 54] on span "OpenAI" at bounding box center [1219, 53] width 30 height 12
click at [1208, 158] on span "Other AI Bots" at bounding box center [1218, 162] width 54 height 13
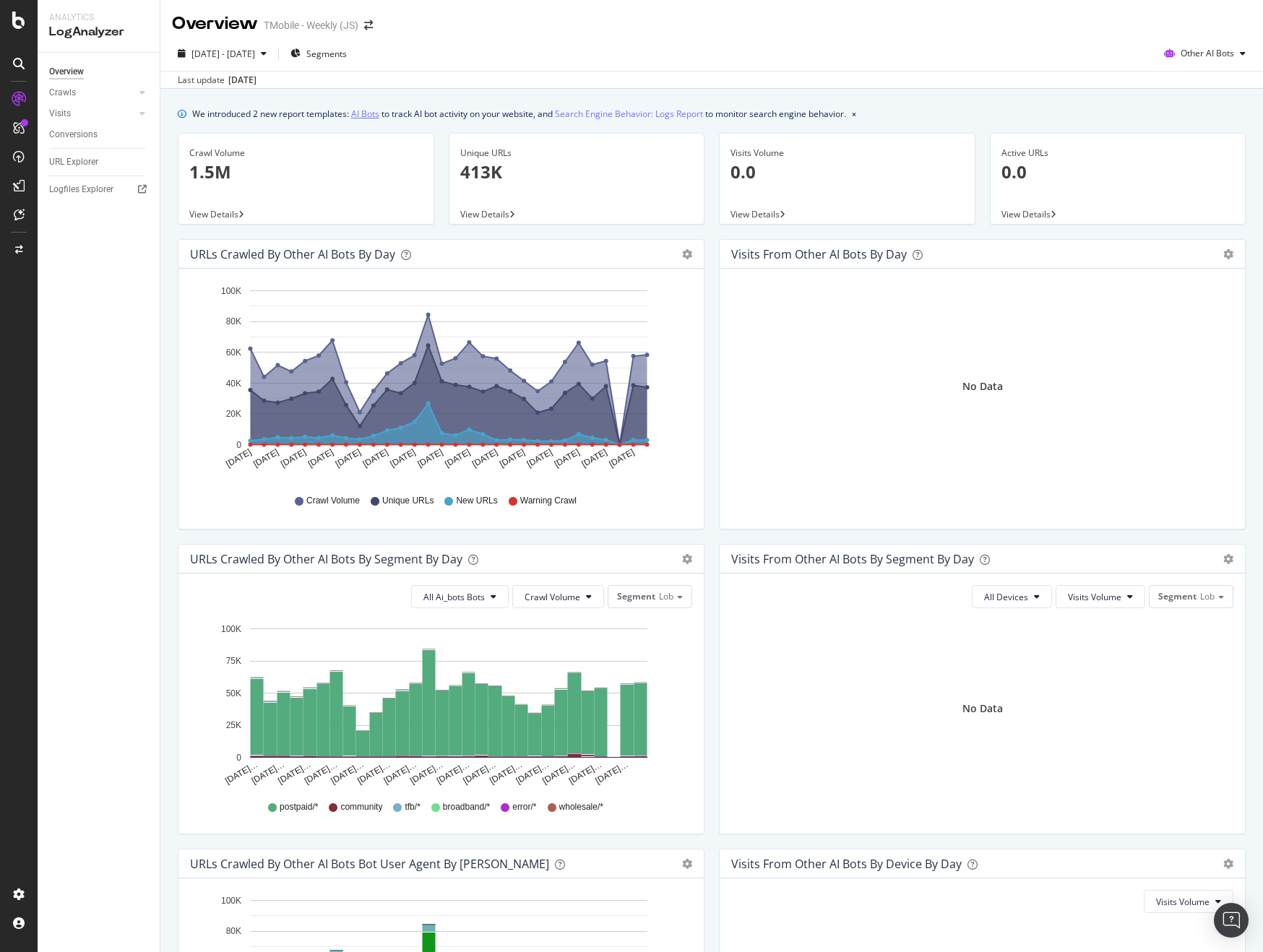
click at [366, 114] on link "AI Bots" at bounding box center [365, 113] width 28 height 15
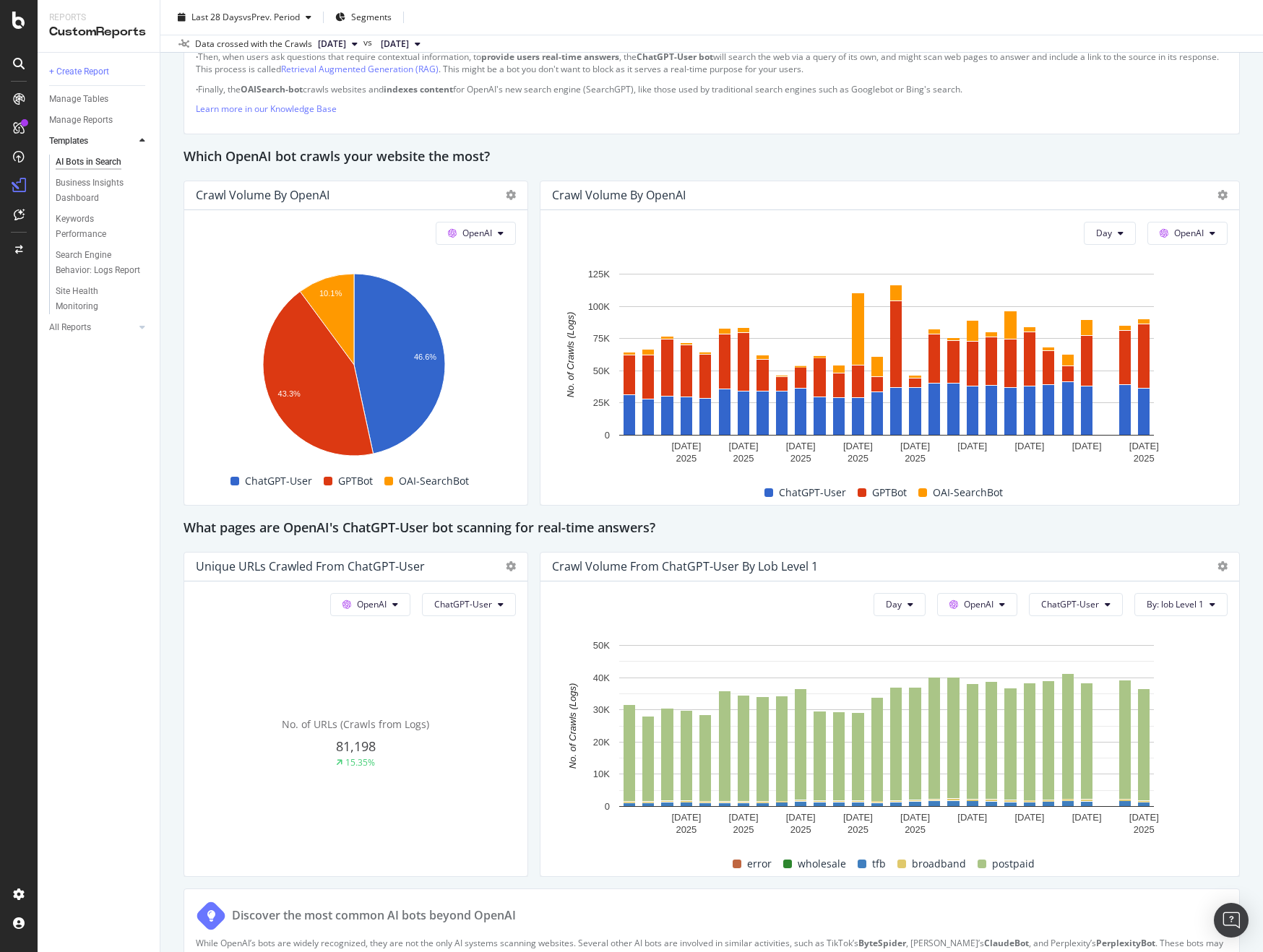
scroll to position [1179, 0]
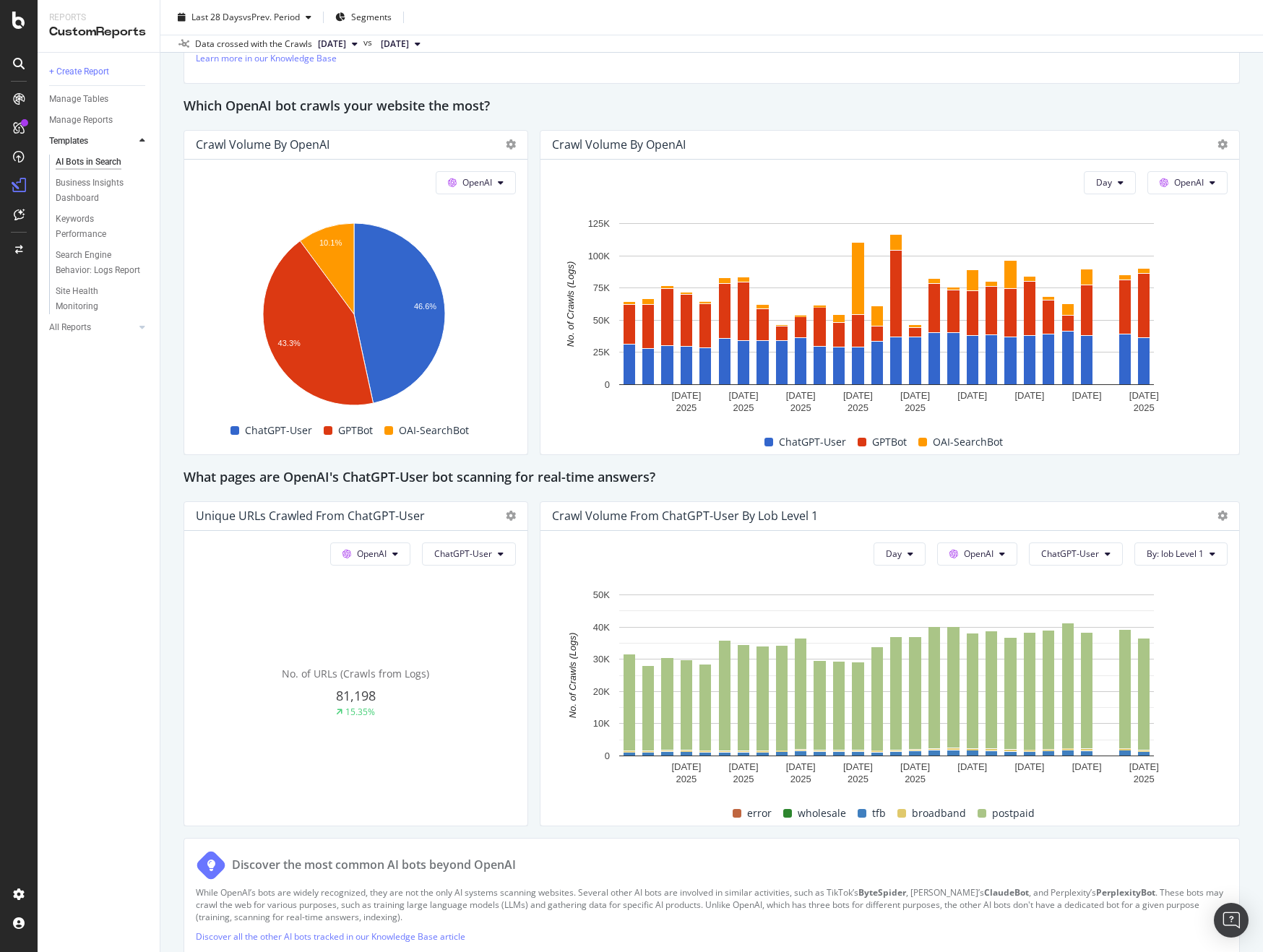
click at [1246, 99] on div "AI Bots in Search AI Bots in Search TMobile - Weekly (JS) Clone Schedule Email …" at bounding box center [712, 476] width 1102 height 952
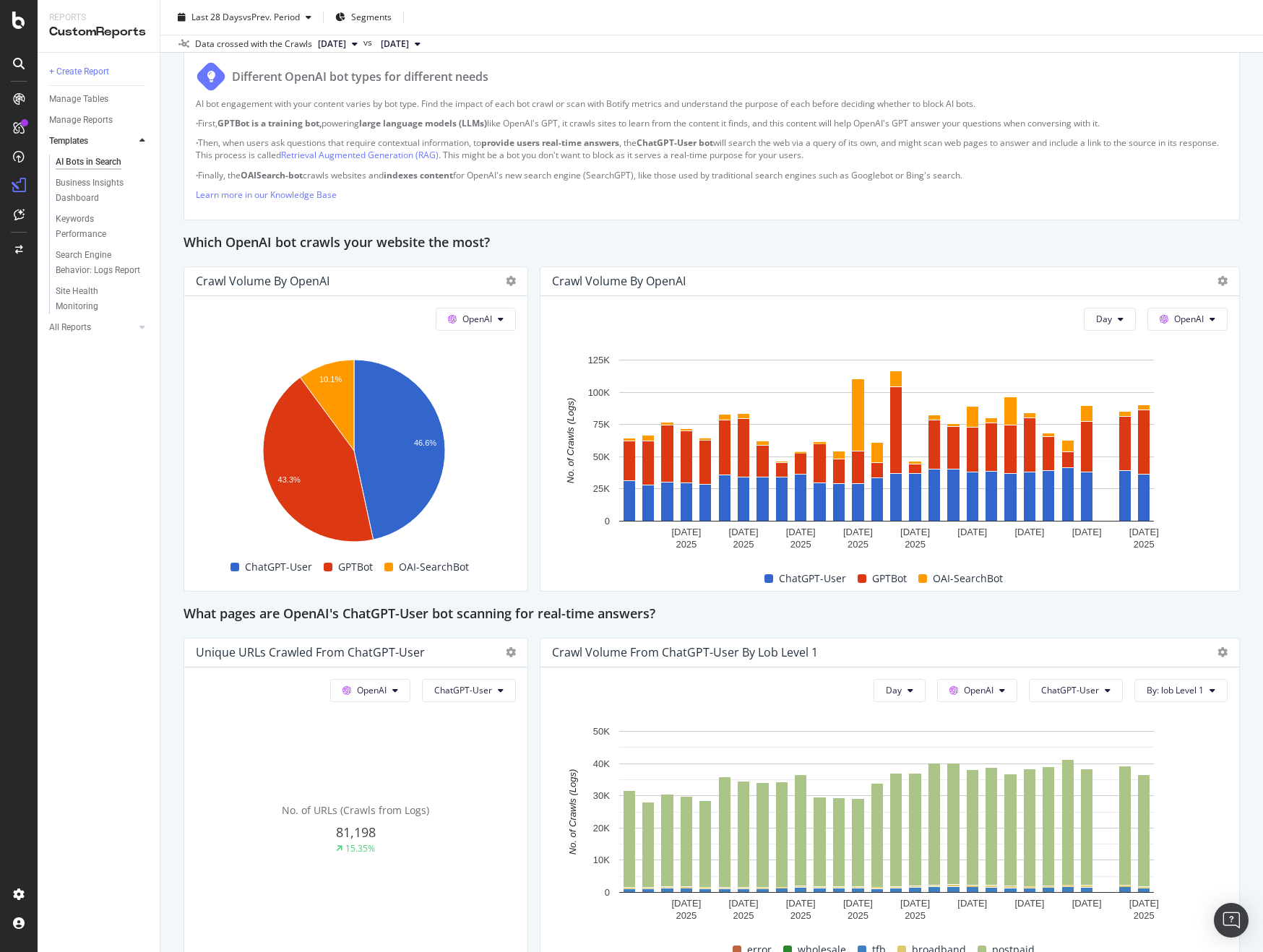
scroll to position [1011, 0]
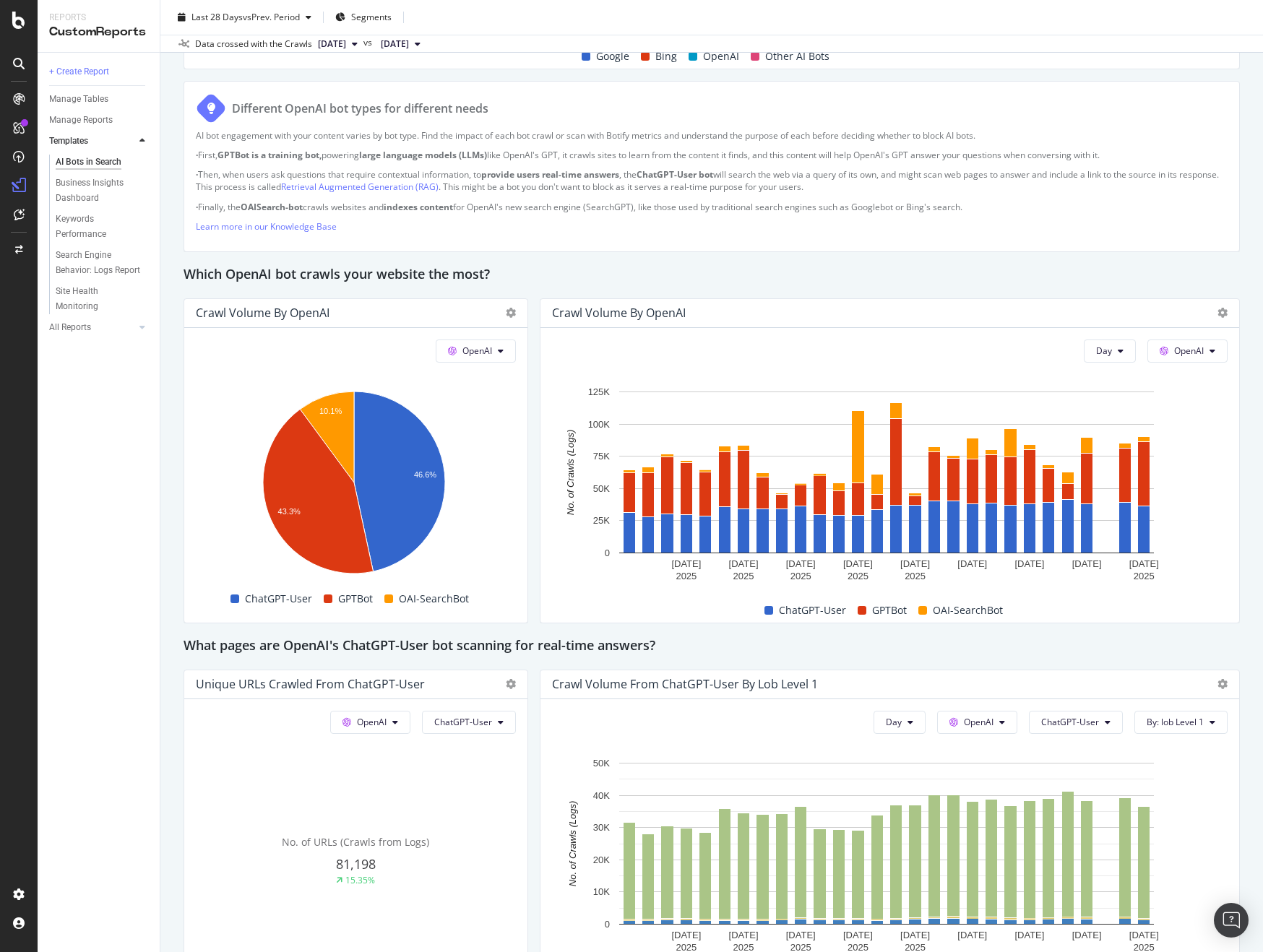
click at [346, 45] on span "[DATE]" at bounding box center [332, 44] width 28 height 13
click at [412, 120] on div "[DATE]" at bounding box center [364, 120] width 97 height 13
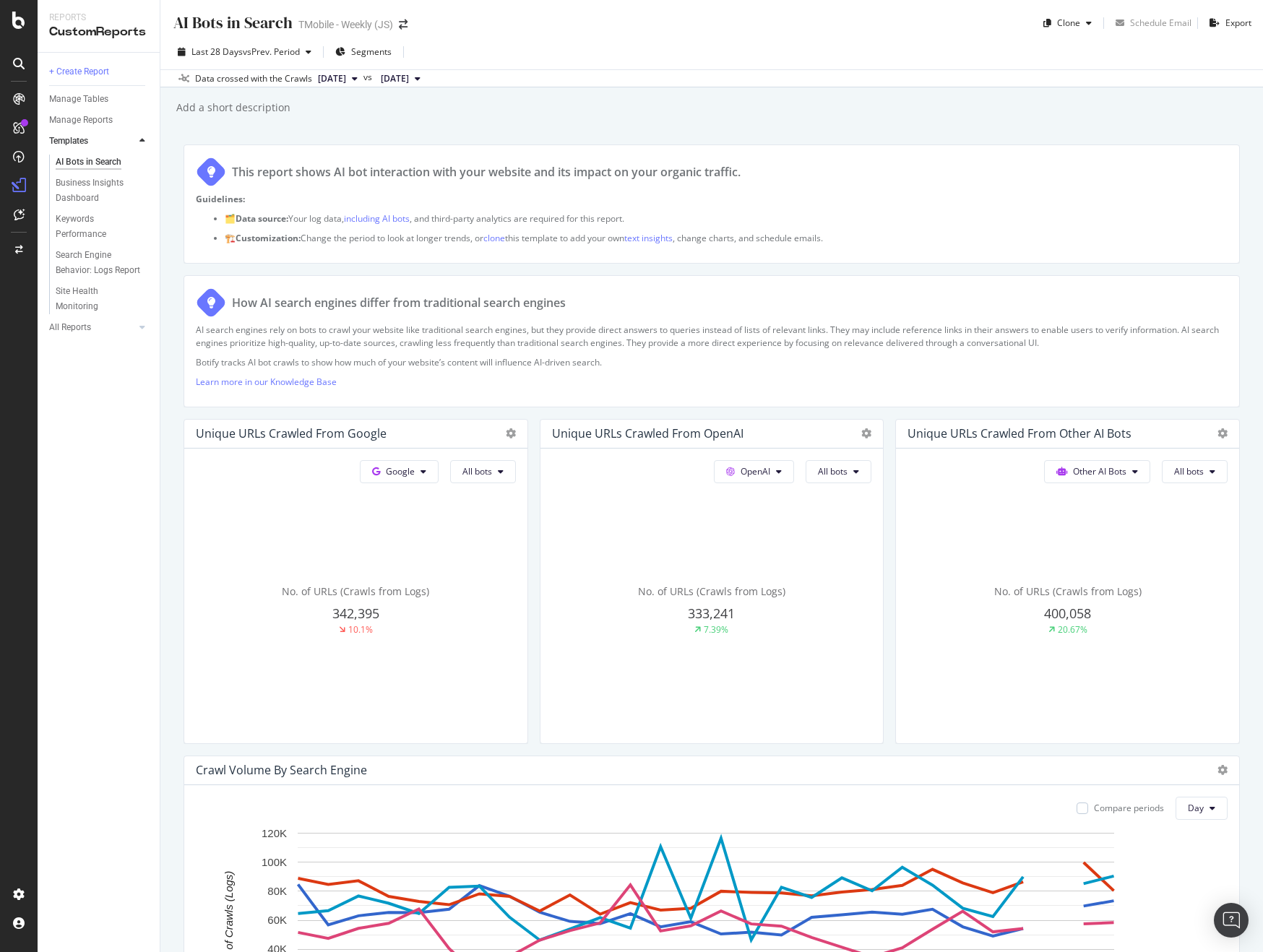
click at [346, 76] on span "[DATE]" at bounding box center [332, 79] width 28 height 13
click at [346, 77] on span "[DATE]" at bounding box center [332, 79] width 28 height 13
click at [291, 53] on span "vs Prev. Period" at bounding box center [272, 51] width 58 height 12
click at [522, 79] on div "Data crossed with the Crawls [DATE] vs [DATE]" at bounding box center [712, 78] width 1102 height 18
click at [279, 54] on span "vs Prev. Period" at bounding box center [272, 51] width 58 height 12
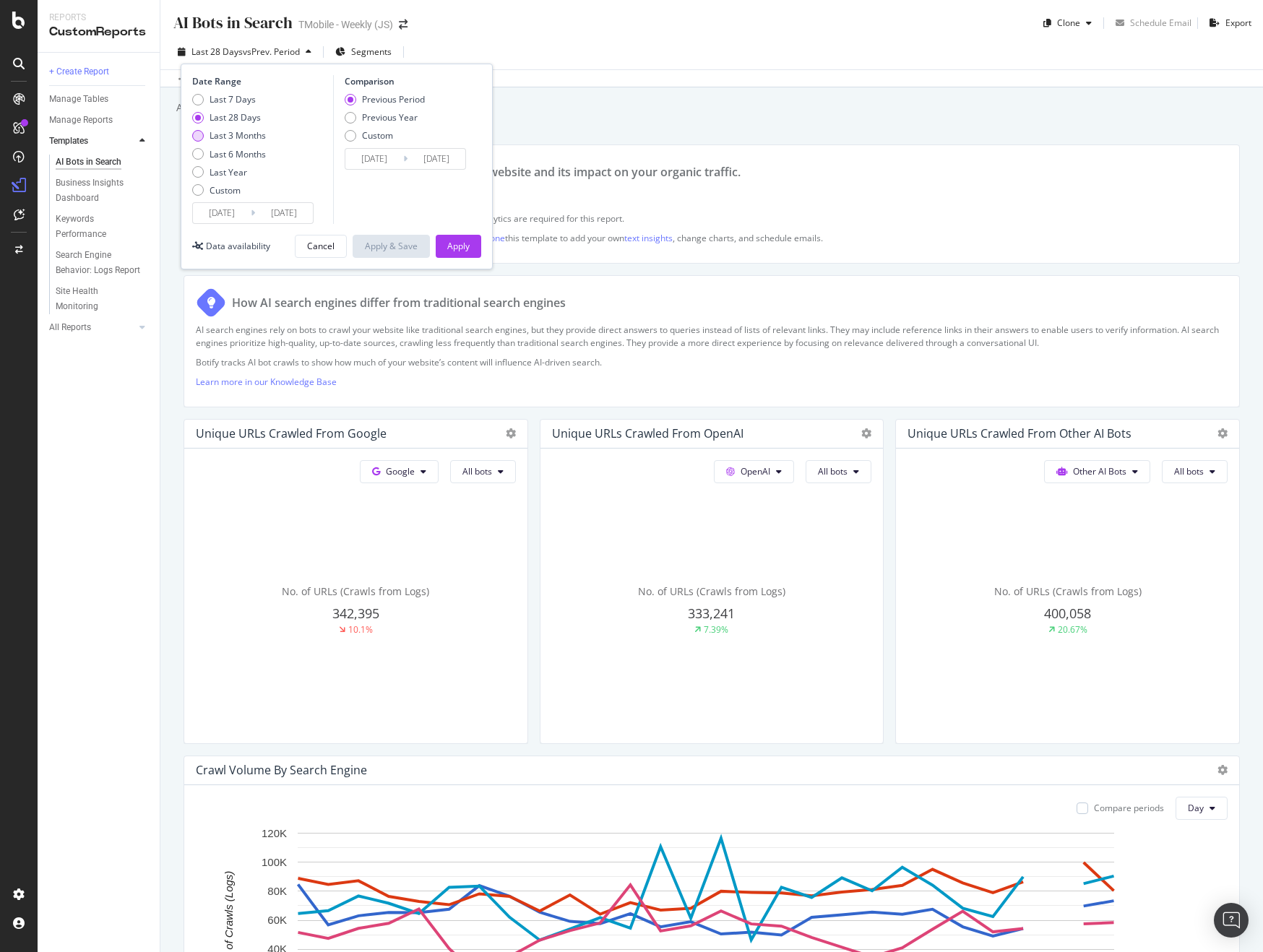
click at [215, 138] on div "Last 3 Months" at bounding box center [238, 135] width 57 height 12
type input "[DATE]"
click at [198, 193] on div "Custom" at bounding box center [198, 190] width 11 height 11
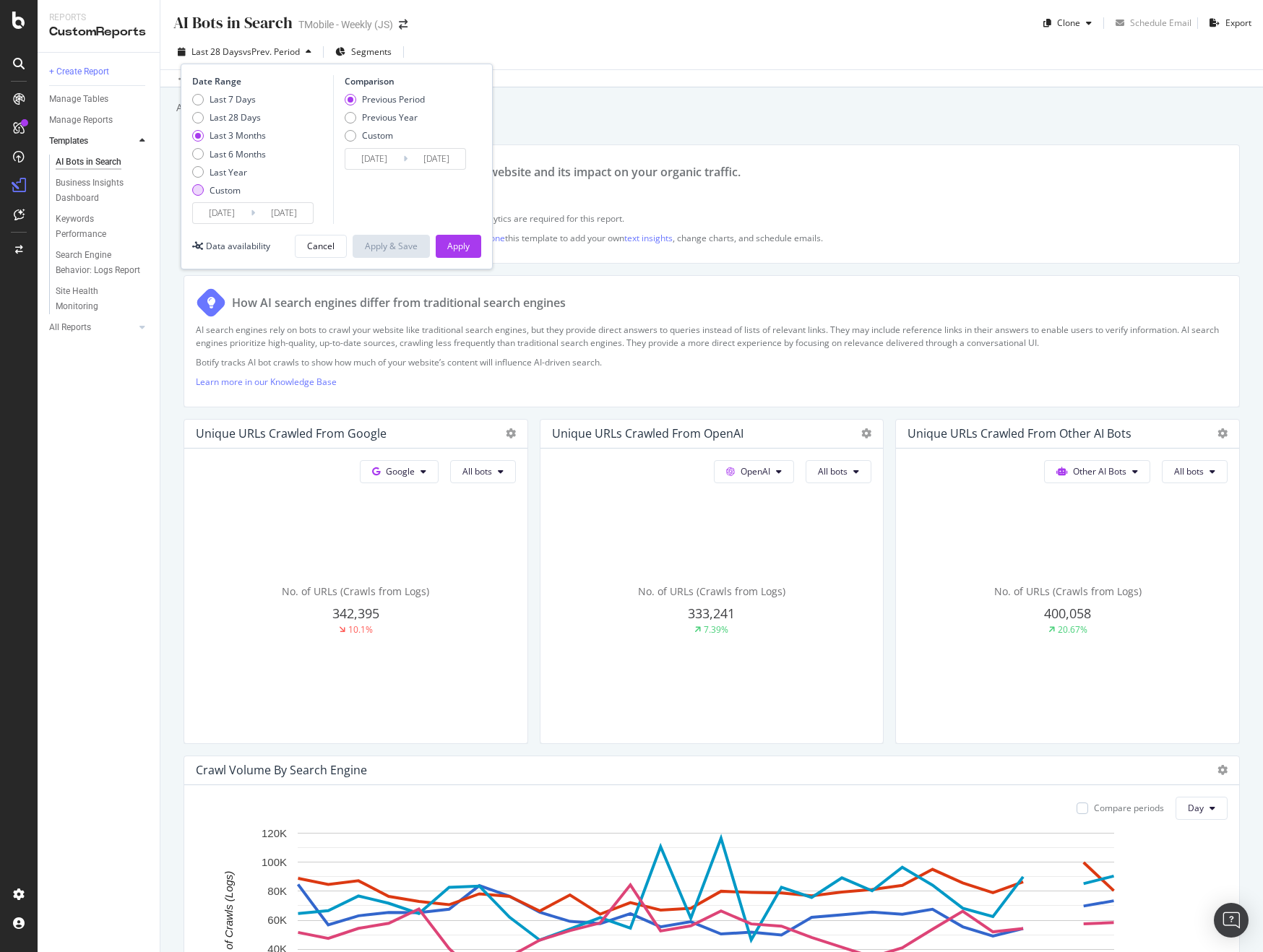
type input "[DATE]"
click at [224, 216] on input "[DATE]" at bounding box center [222, 213] width 58 height 20
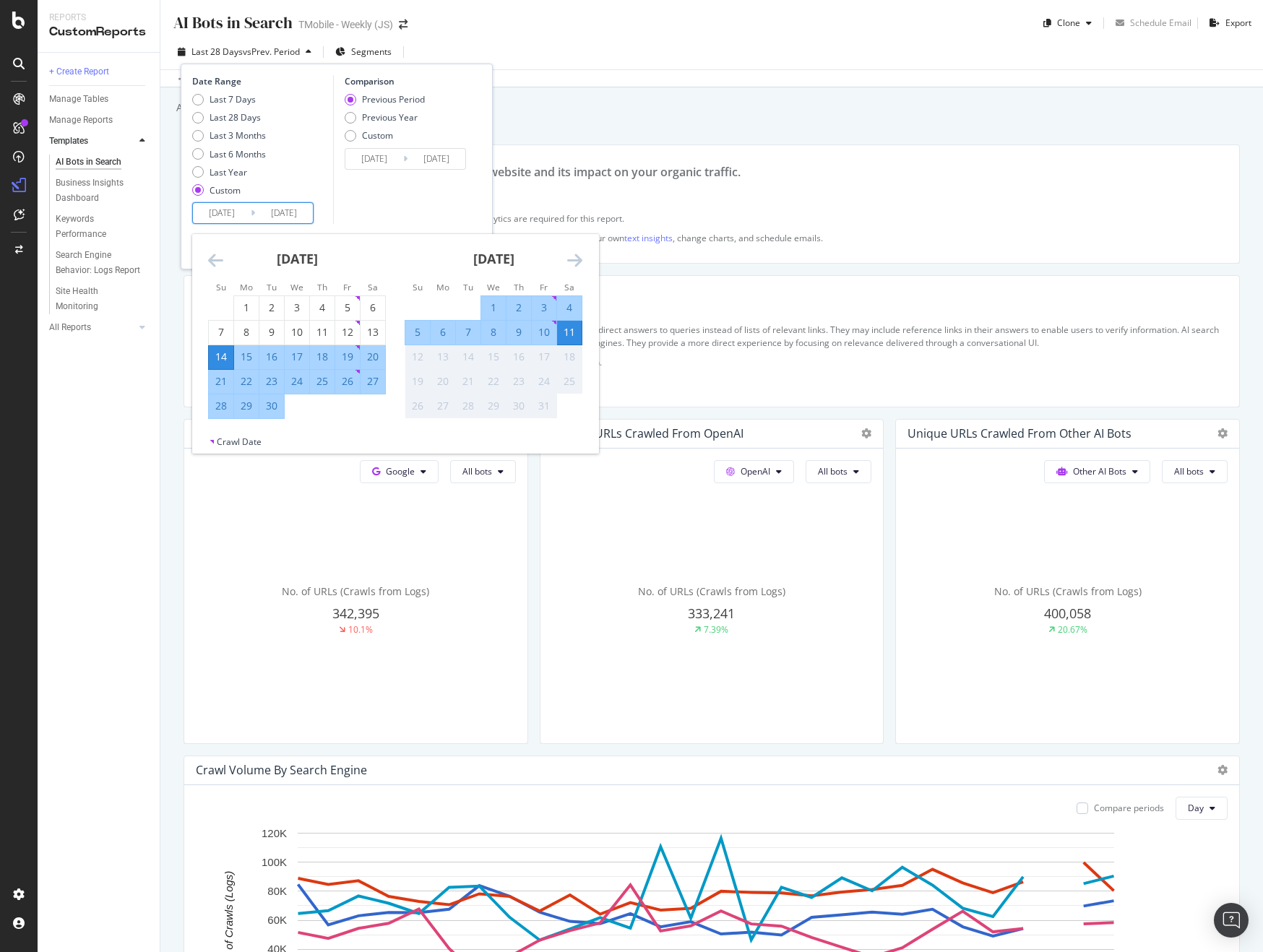
click at [217, 259] on icon "Move backward to switch to the previous month." at bounding box center [215, 260] width 15 height 18
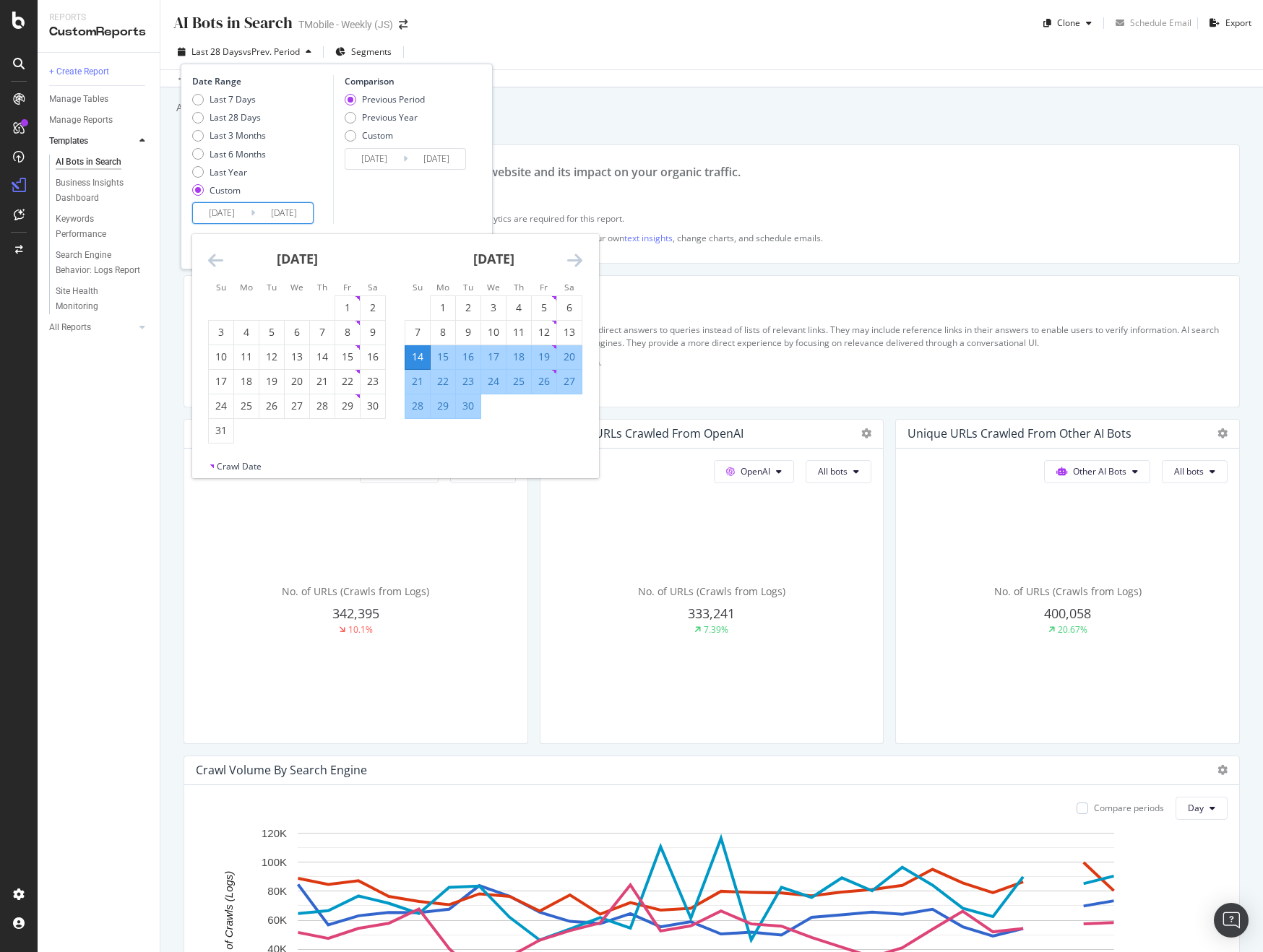
drag, startPoint x: 351, startPoint y: 309, endPoint x: 393, endPoint y: 308, distance: 42.0
click at [350, 308] on div "1" at bounding box center [347, 308] width 24 height 15
type input "[DATE]"
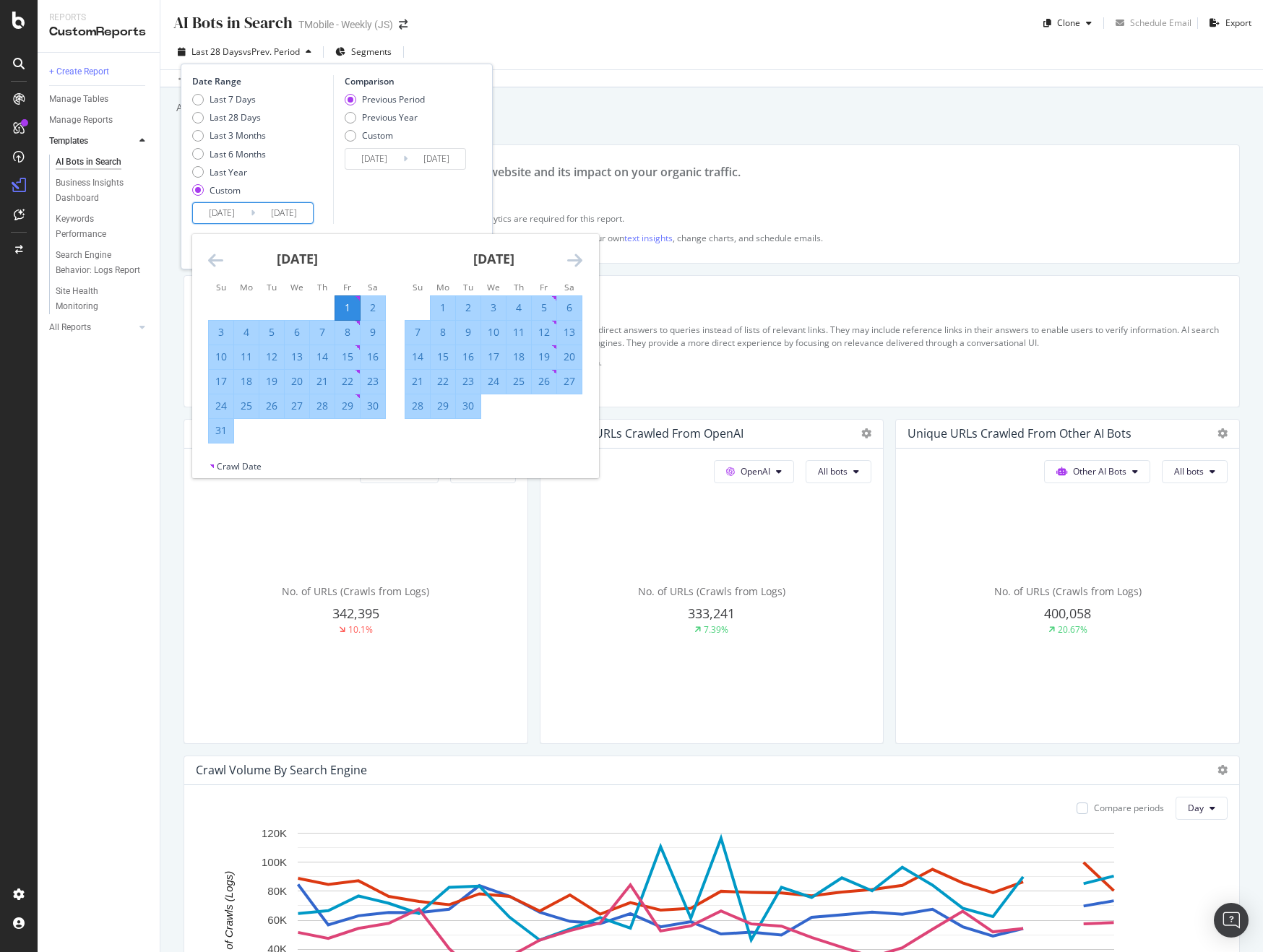
click at [474, 413] on div "30" at bounding box center [468, 406] width 24 height 15
type input "[DATE]"
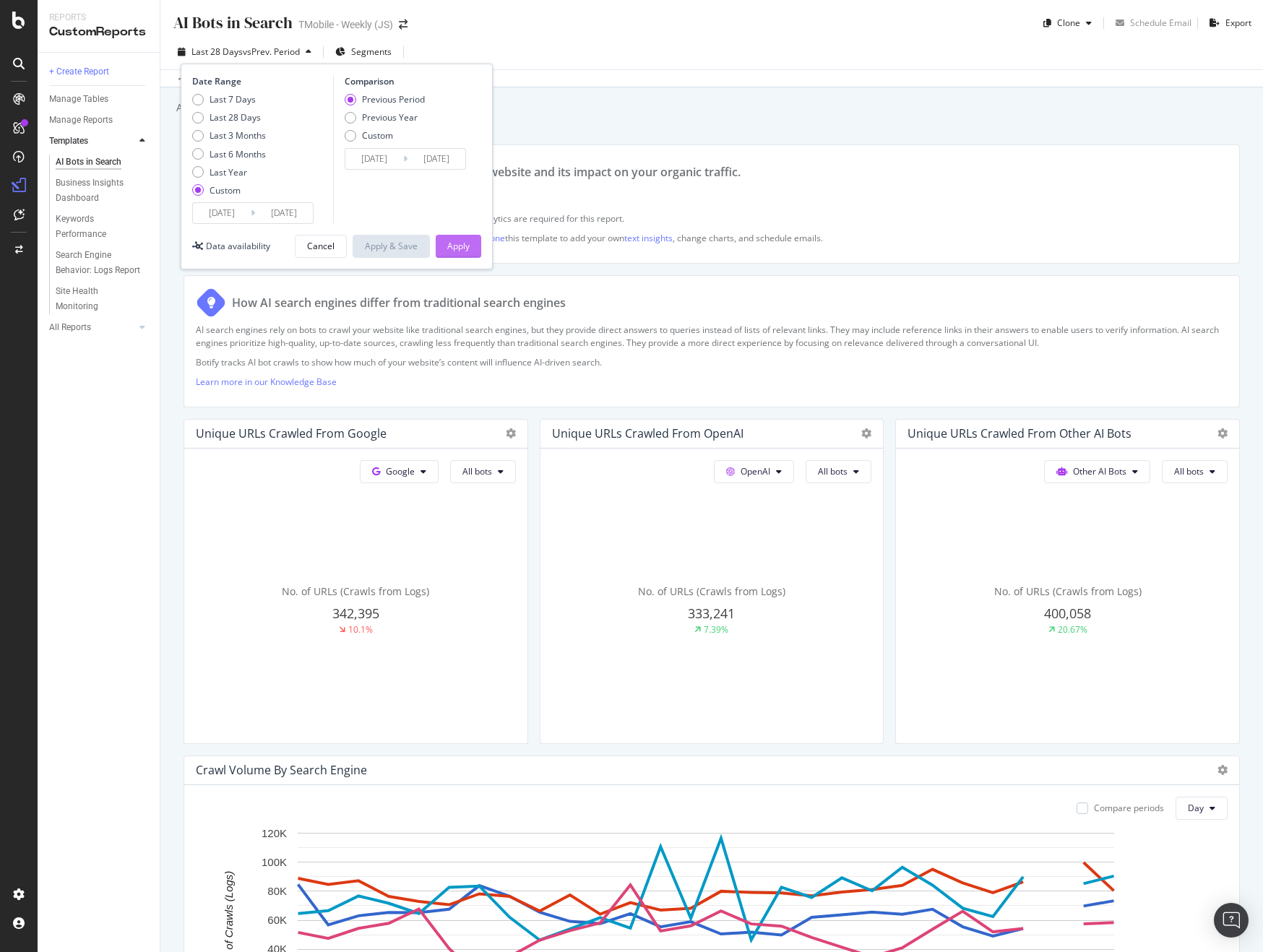
click at [470, 254] on button "Apply" at bounding box center [458, 246] width 45 height 23
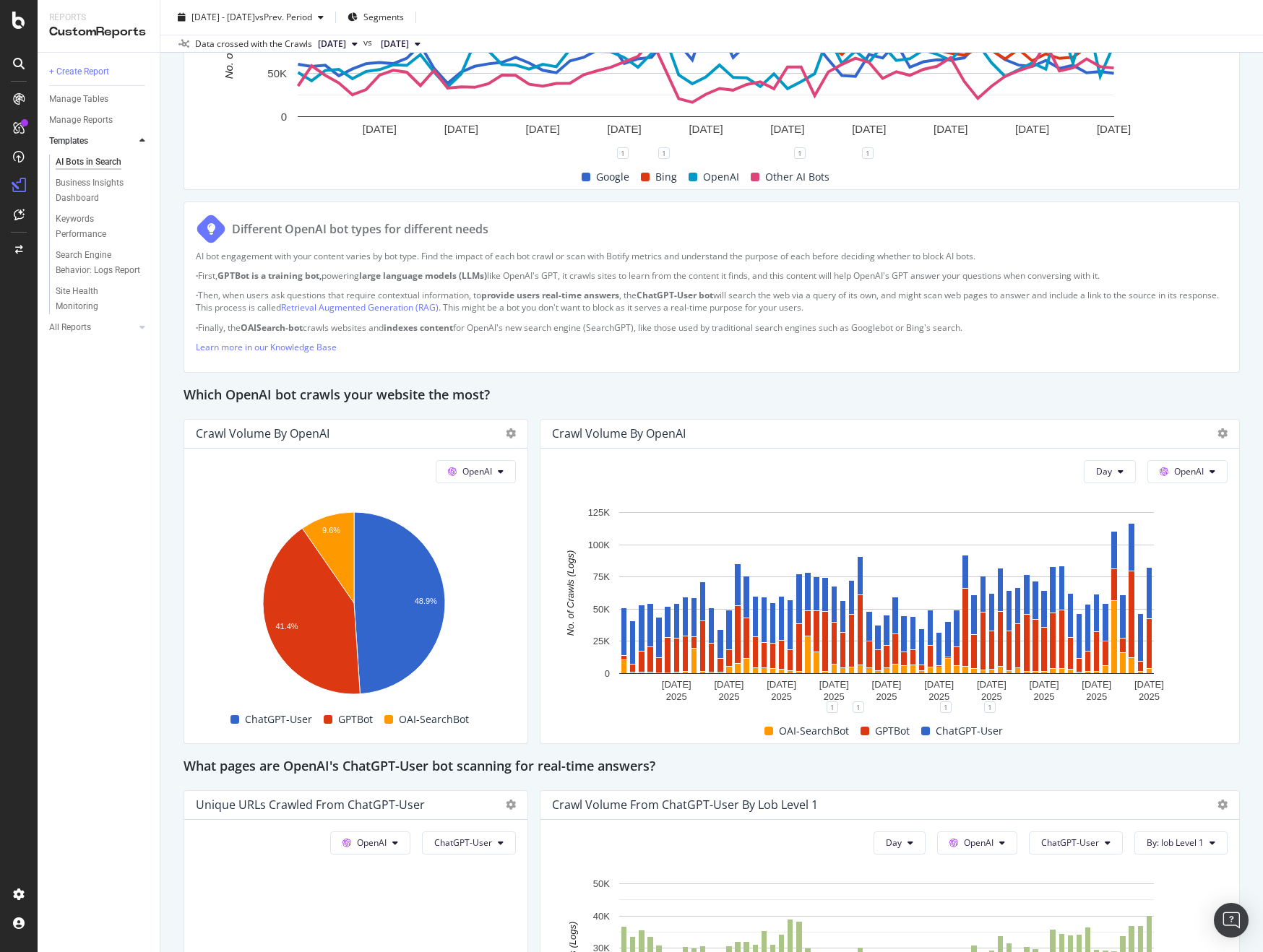
scroll to position [843, 0]
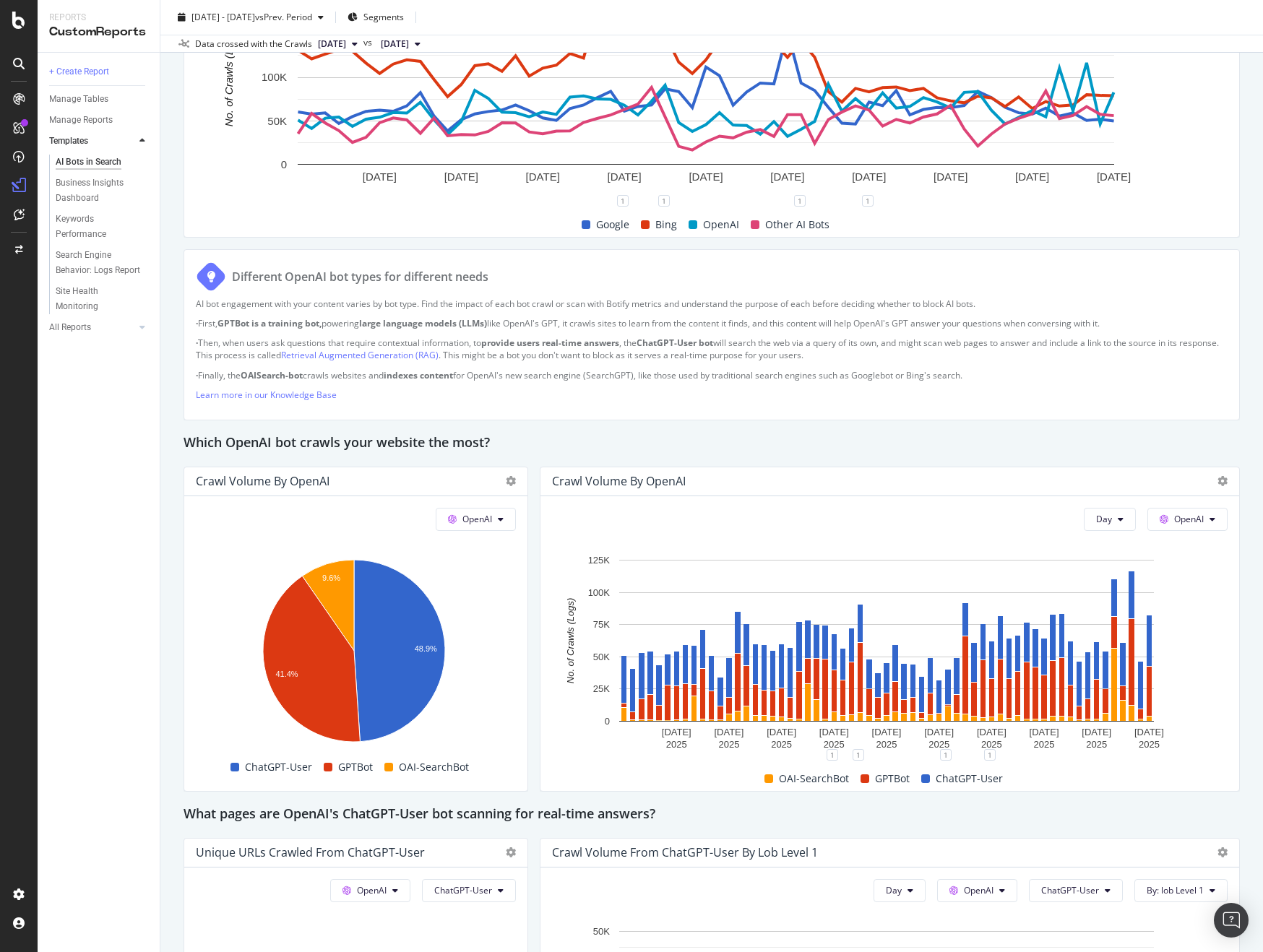
click at [174, 450] on div "AI Bots in Search AI Bots in Search TMobile - Weekly (JS) Clone Schedule Email …" at bounding box center [712, 476] width 1102 height 952
drag, startPoint x: 1245, startPoint y: 75, endPoint x: 954, endPoint y: 5, distance: 299.3
click at [1245, 75] on div "AI Bots in Search AI Bots in Search TMobile - Weekly (JS) Clone Schedule Email …" at bounding box center [712, 476] width 1102 height 952
